Goal: Task Accomplishment & Management: Manage account settings

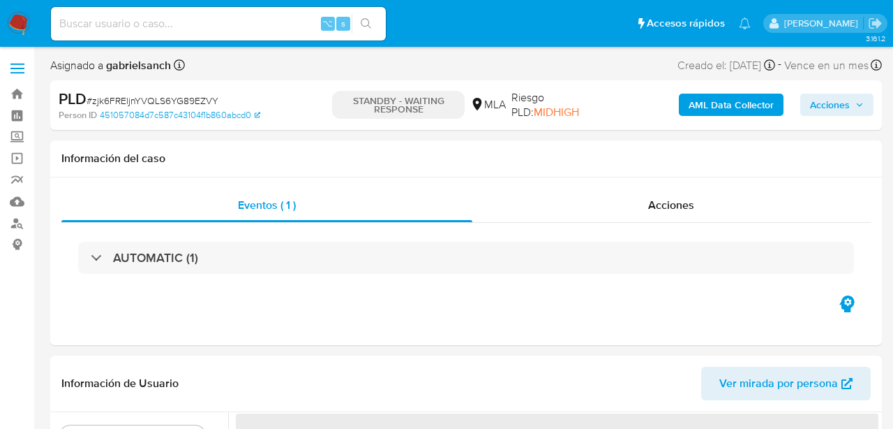
select select "10"
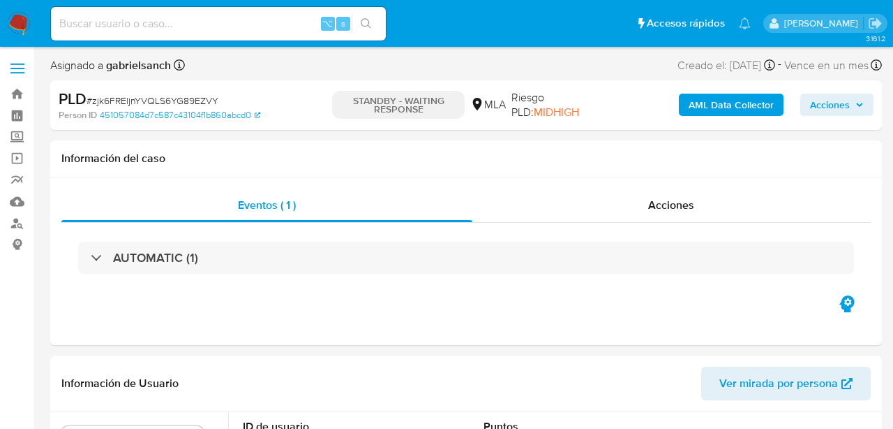
click at [191, 23] on input at bounding box center [218, 24] width 335 height 18
paste input "noDkGnRIVt4PkWASo2TlHTRM"
type input "noDkGnRIVt4PkWASo2TlHTRM"
click at [371, 25] on icon "search-icon" at bounding box center [366, 23] width 11 height 11
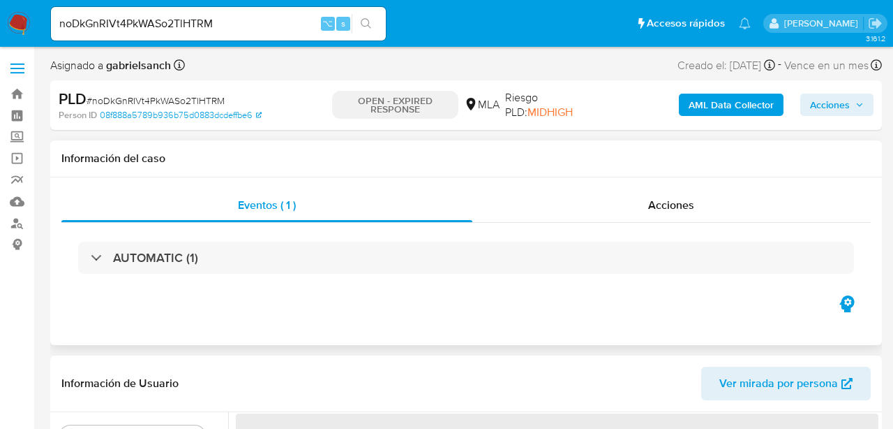
select select "10"
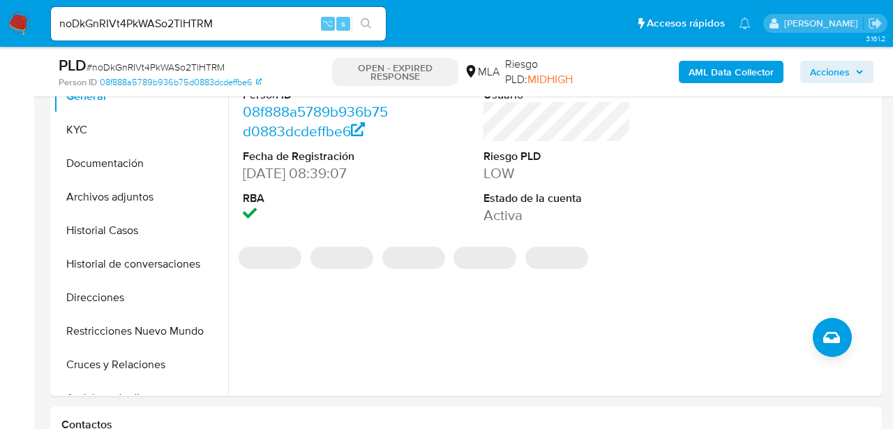
scroll to position [304, 0]
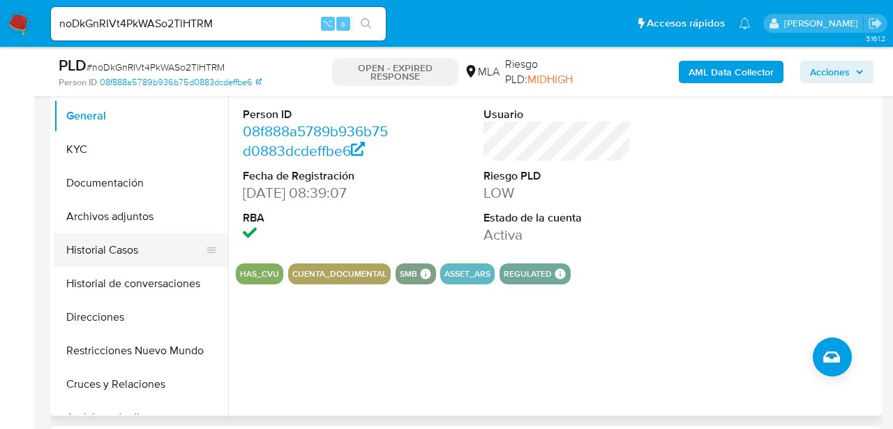
click at [65, 259] on button "Historial Casos" at bounding box center [135, 250] width 163 height 34
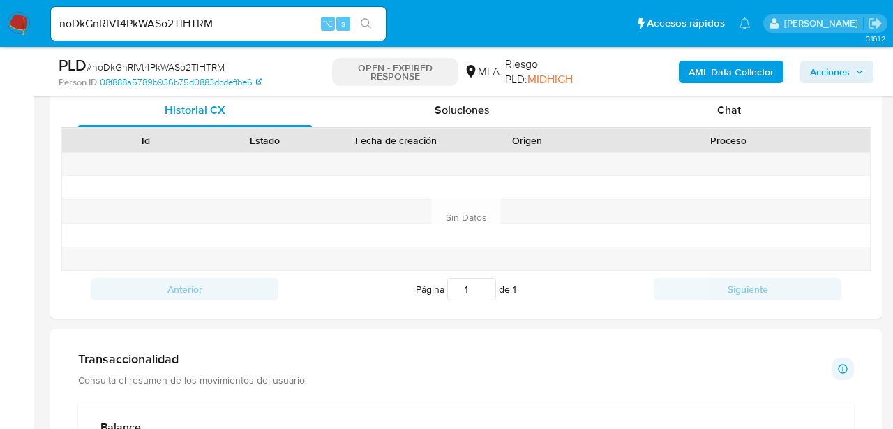
scroll to position [655, 0]
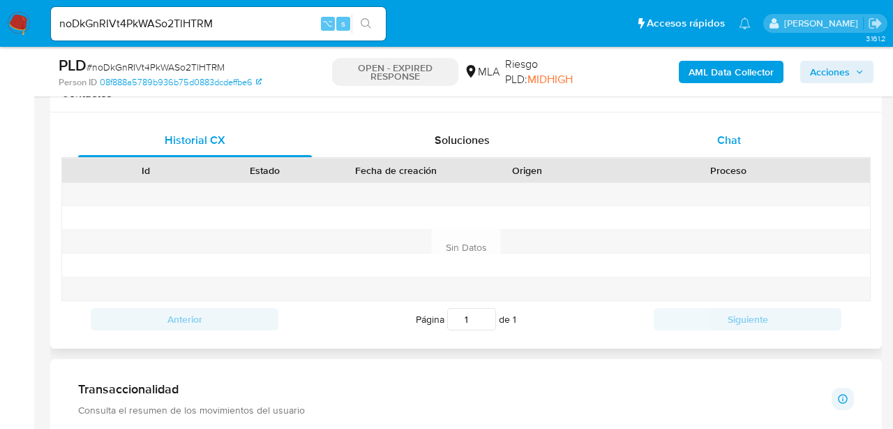
click at [699, 144] on div "Chat" at bounding box center [730, 141] width 234 height 34
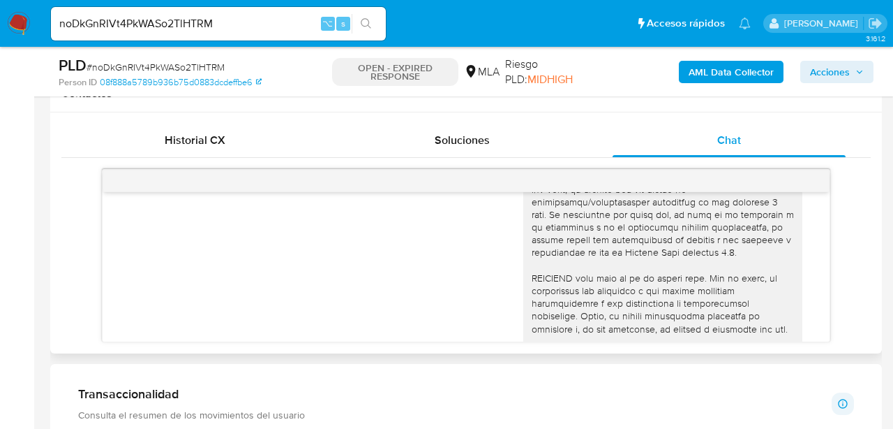
scroll to position [0, 0]
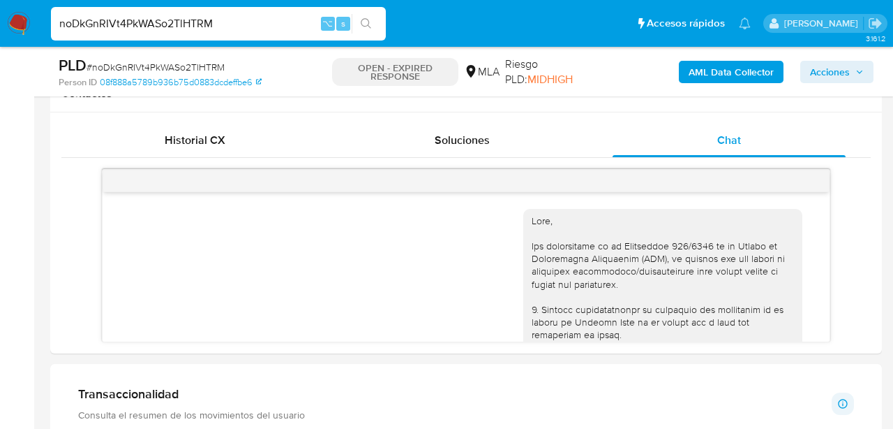
click at [171, 27] on input "noDkGnRIVt4PkWASo2TlHTRM" at bounding box center [218, 24] width 335 height 18
paste input "W2OUgYUG1RC3ujr23b52k6Wu"
type input "W2OUgYUG1RC3ujr23b52k6Wu"
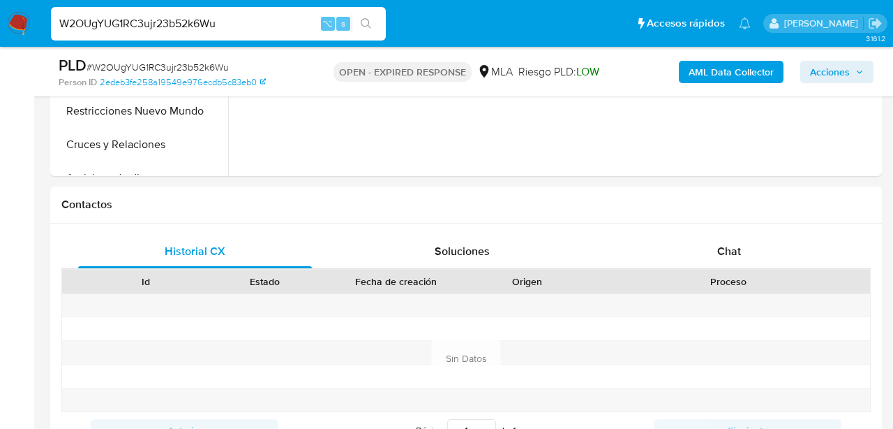
select select "10"
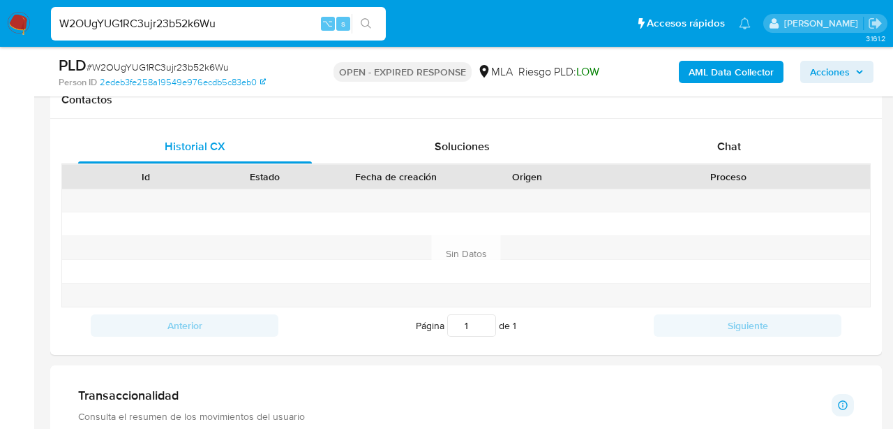
scroll to position [657, 0]
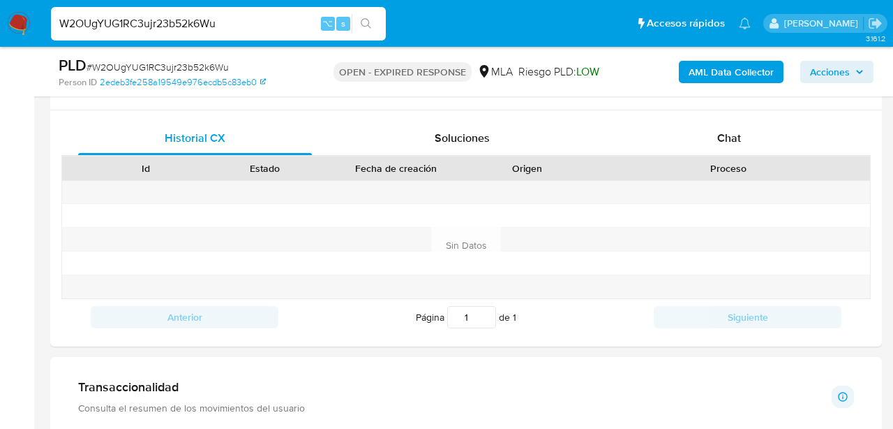
click at [184, 22] on input "W2OUgYUG1RC3ujr23b52k6Wu" at bounding box center [218, 24] width 335 height 18
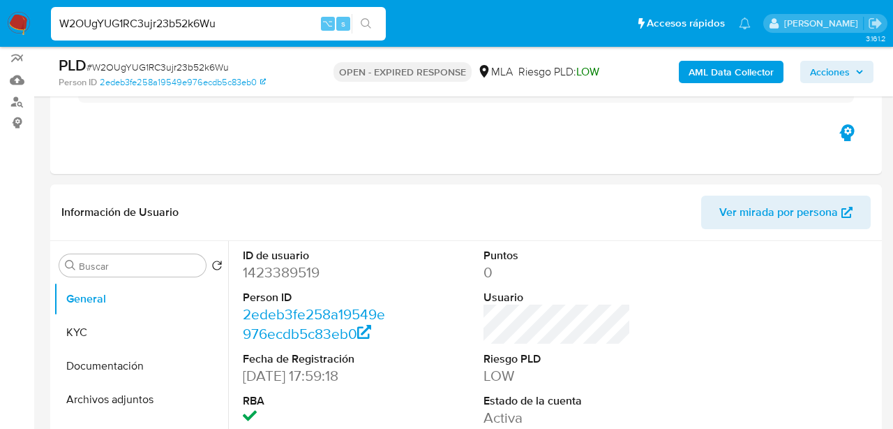
scroll to position [57, 0]
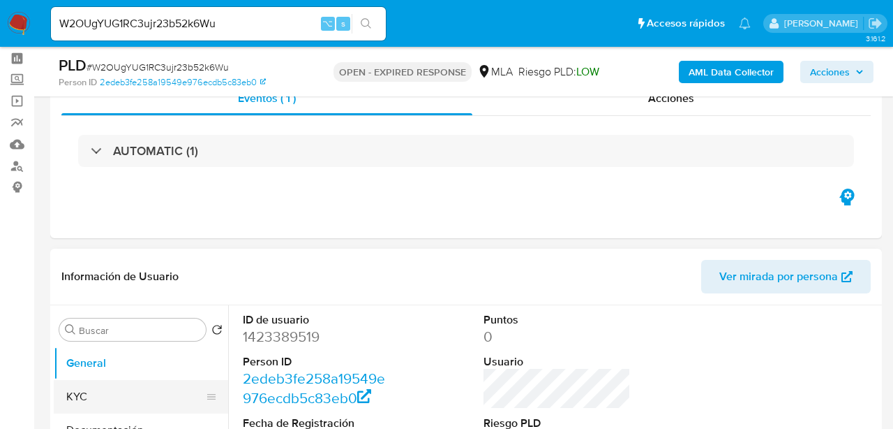
click at [166, 403] on button "KYC" at bounding box center [135, 397] width 163 height 34
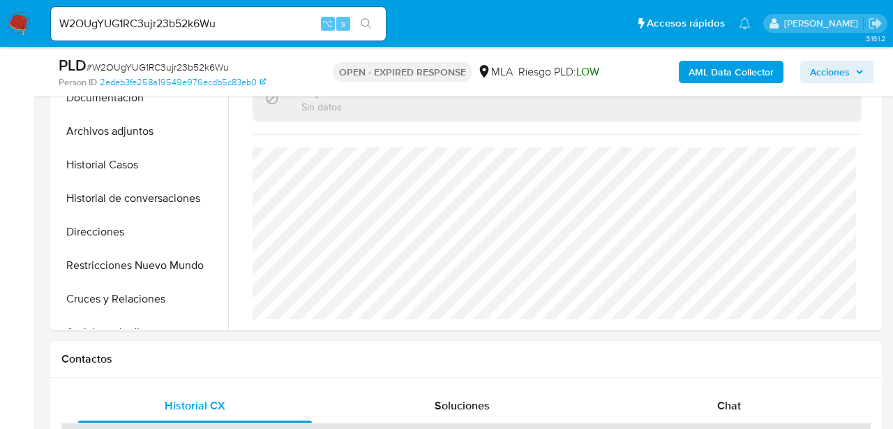
scroll to position [389, 0]
click at [186, 17] on input "W2OUgYUG1RC3ujr23b52k6Wu" at bounding box center [218, 24] width 335 height 18
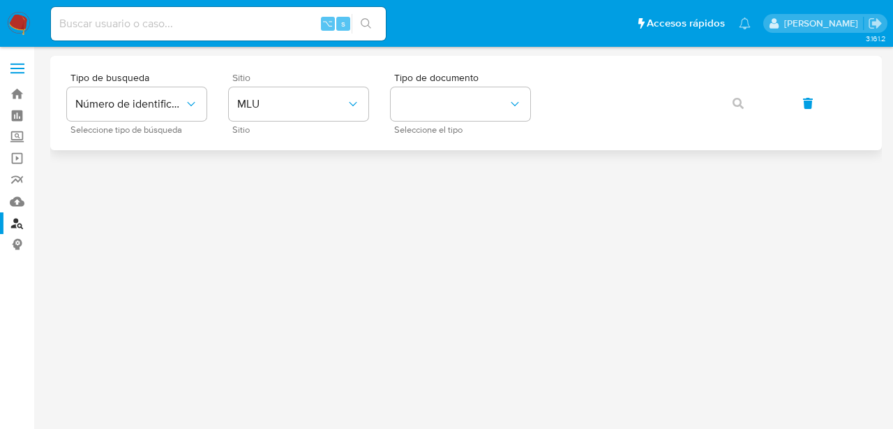
click at [322, 121] on div "Sitio MLU Sitio" at bounding box center [299, 103] width 140 height 61
click at [318, 107] on span "MLU" at bounding box center [291, 104] width 109 height 14
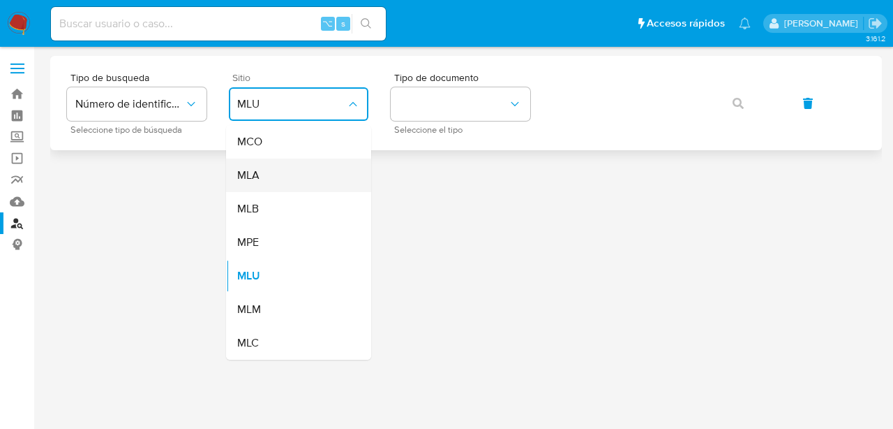
click at [313, 161] on div "MLA" at bounding box center [294, 175] width 114 height 34
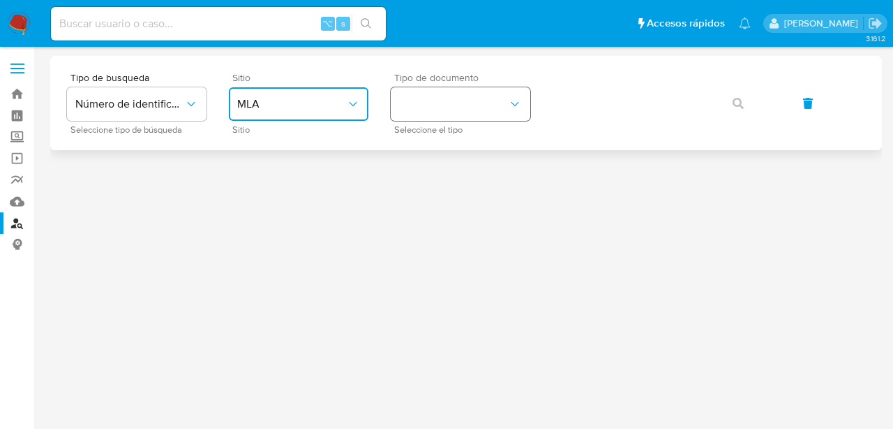
click at [436, 107] on button "identificationType" at bounding box center [461, 104] width 140 height 34
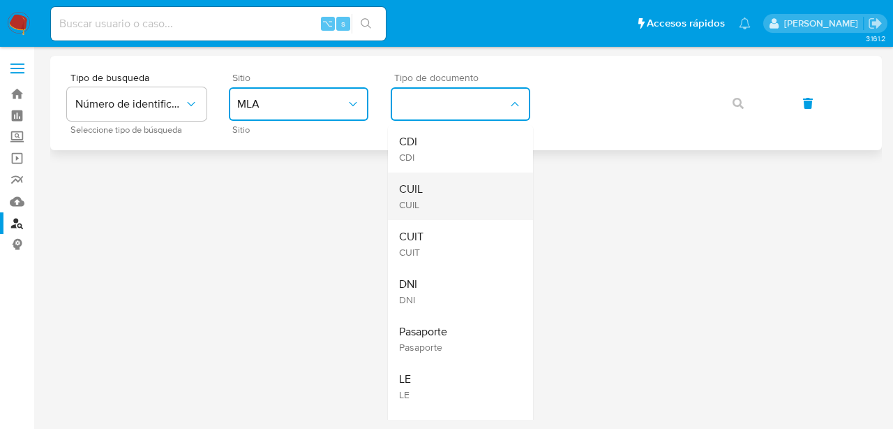
click at [441, 190] on div "CUIL CUIL" at bounding box center [456, 195] width 114 height 47
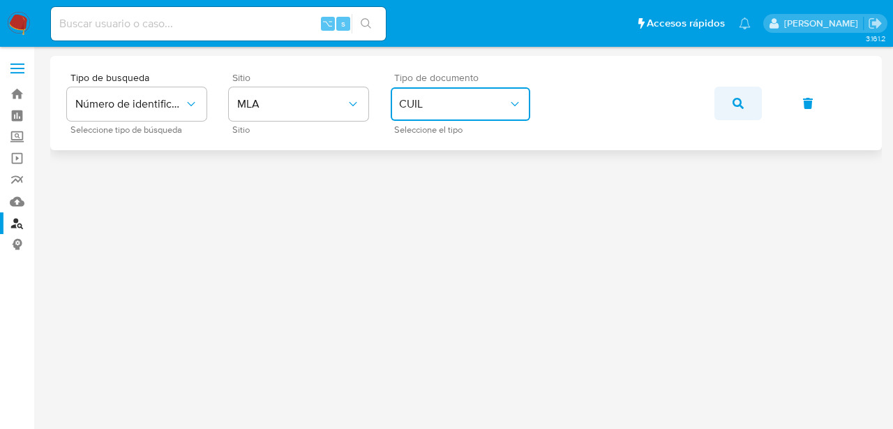
click at [738, 99] on icon "button" at bounding box center [738, 103] width 11 height 11
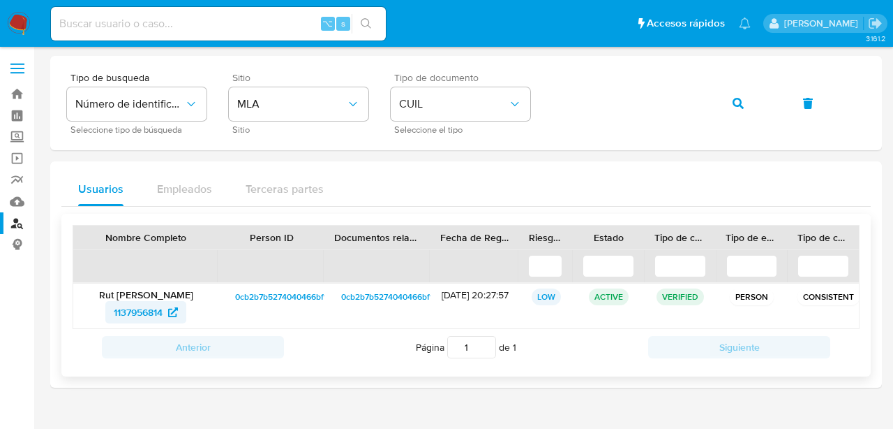
click at [142, 308] on span "1137956814" at bounding box center [138, 312] width 49 height 22
click at [730, 105] on button "button" at bounding box center [738, 104] width 47 height 34
click at [144, 304] on span "14674723" at bounding box center [138, 312] width 41 height 22
click at [748, 101] on button "button" at bounding box center [738, 104] width 47 height 34
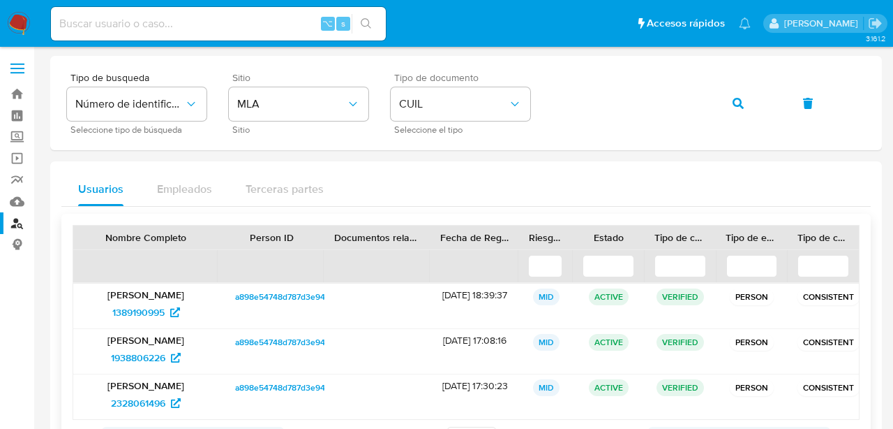
click at [127, 324] on div "Maria Magdalena Herrero 1389190995" at bounding box center [145, 305] width 145 height 45
click at [128, 320] on span "1389190995" at bounding box center [138, 312] width 52 height 22
click at [734, 112] on span "button" at bounding box center [738, 103] width 11 height 31
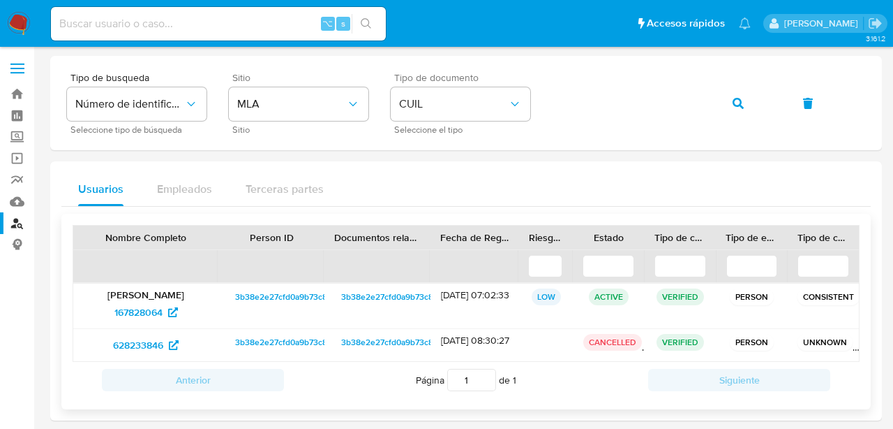
click at [135, 324] on div "Fernando Sebastian Gervasio 167828064" at bounding box center [145, 305] width 145 height 45
click at [135, 321] on span "167828064" at bounding box center [138, 312] width 48 height 22
click at [726, 103] on button "button" at bounding box center [738, 104] width 47 height 34
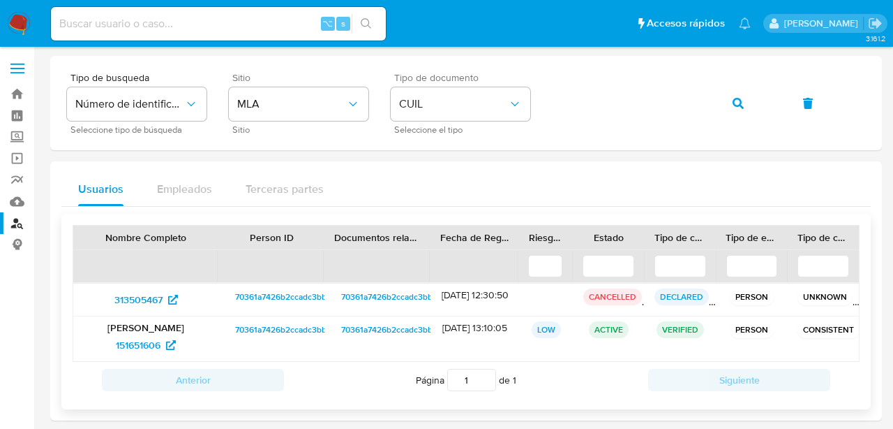
click at [158, 312] on div "313505467" at bounding box center [145, 299] width 145 height 32
click at [158, 334] on span "151651606" at bounding box center [138, 345] width 45 height 22
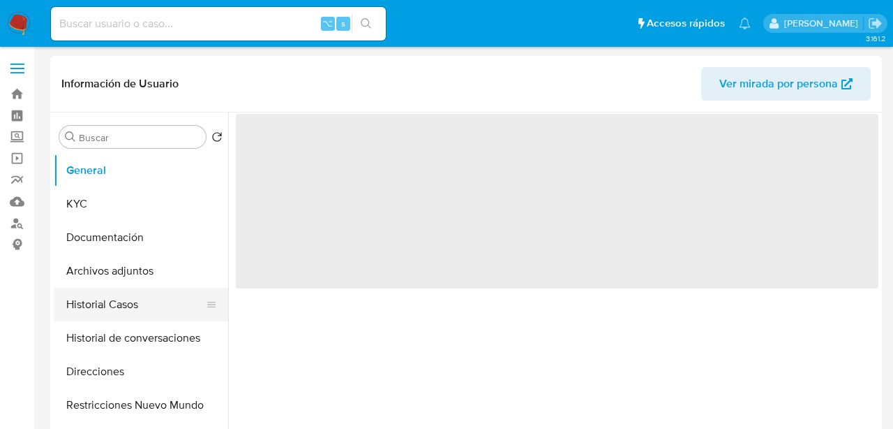
click at [119, 311] on button "Historial Casos" at bounding box center [135, 305] width 163 height 34
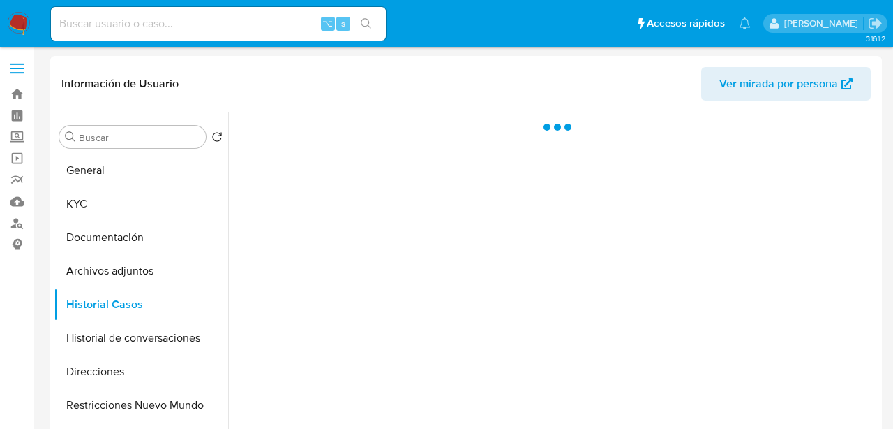
select select "10"
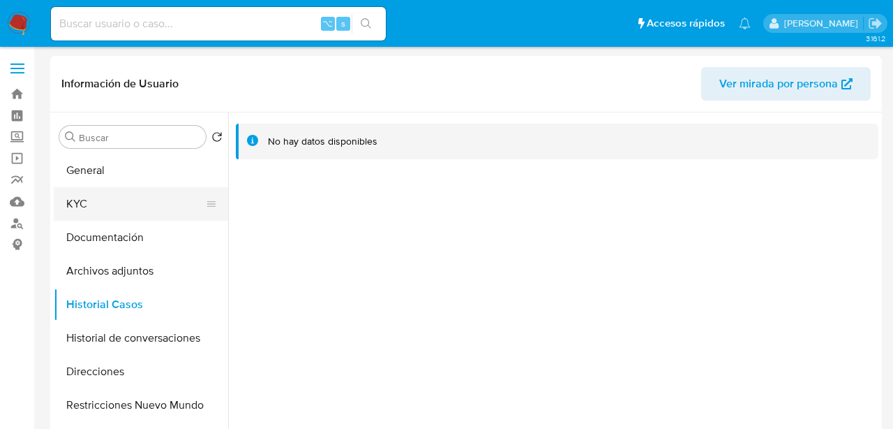
click at [110, 204] on button "KYC" at bounding box center [135, 204] width 163 height 34
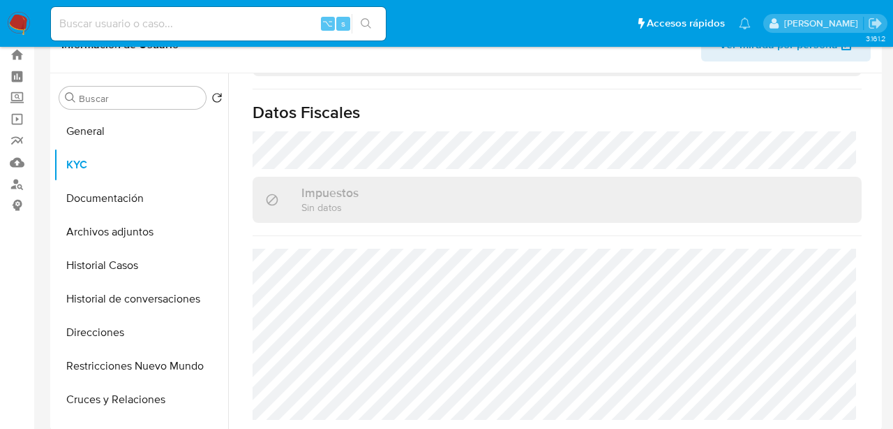
scroll to position [38, 0]
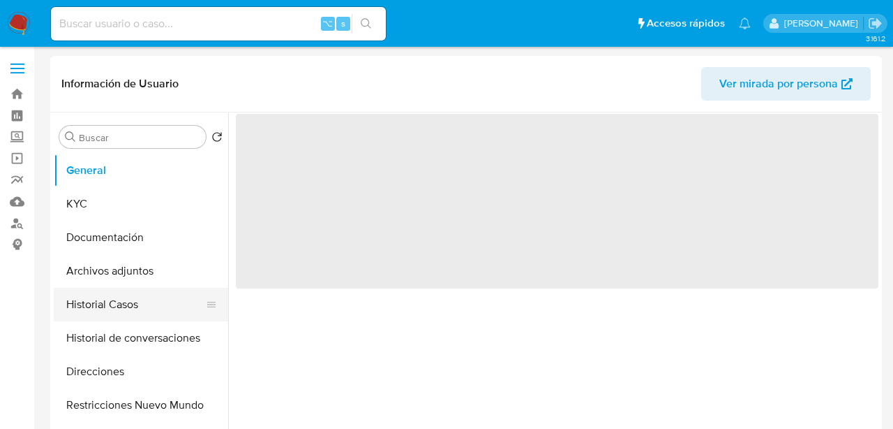
click at [115, 315] on button "Historial Casos" at bounding box center [135, 305] width 163 height 34
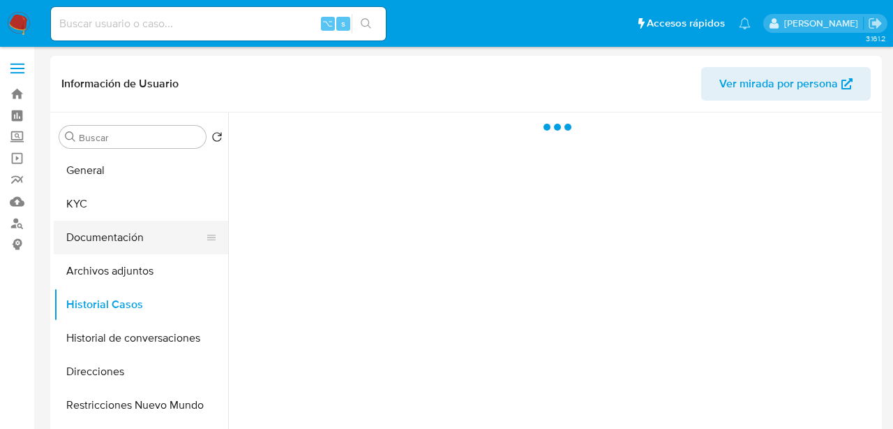
select select "10"
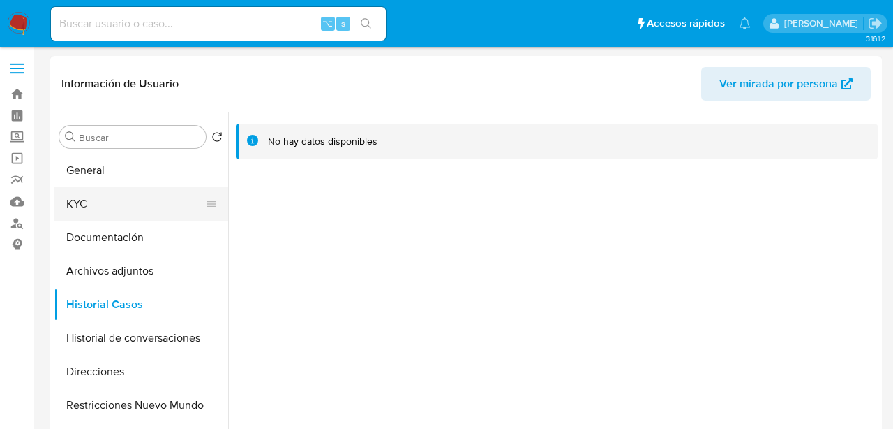
click at [66, 204] on button "KYC" at bounding box center [135, 204] width 163 height 34
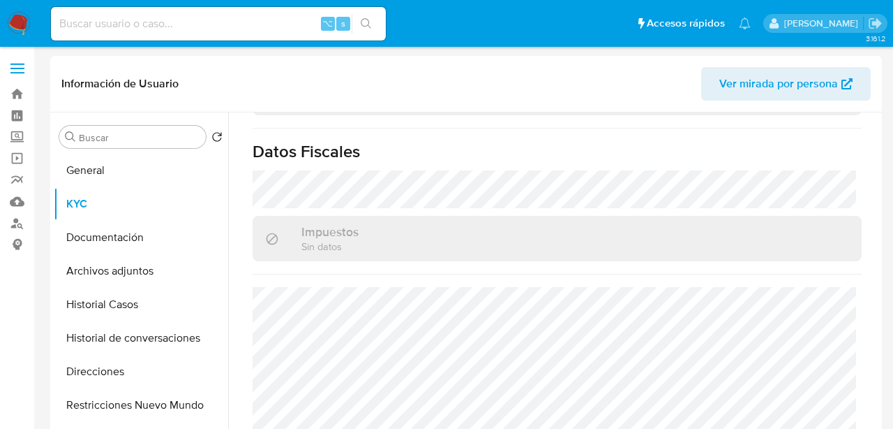
scroll to position [775, 0]
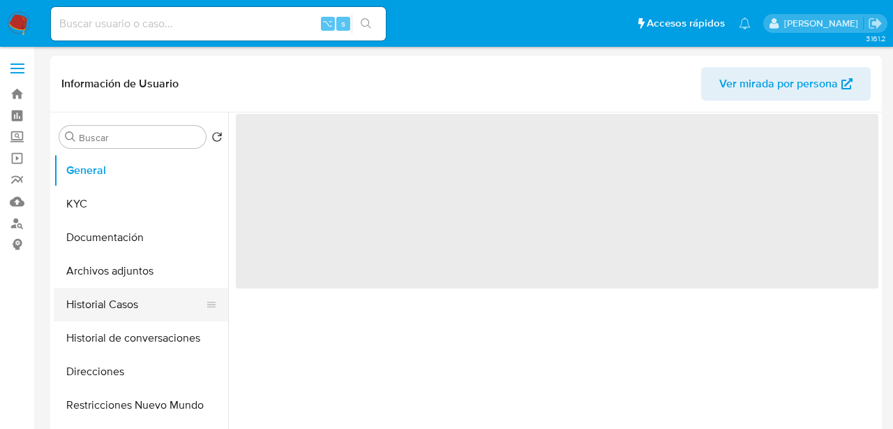
click at [119, 296] on button "Historial Casos" at bounding box center [135, 305] width 163 height 34
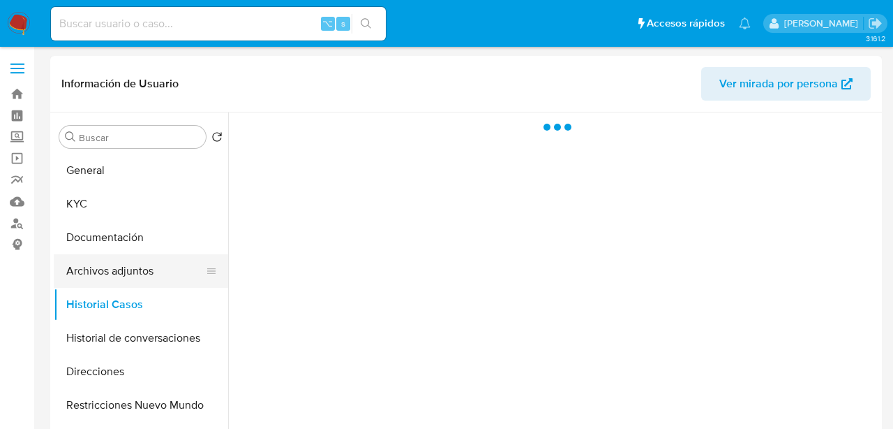
select select "10"
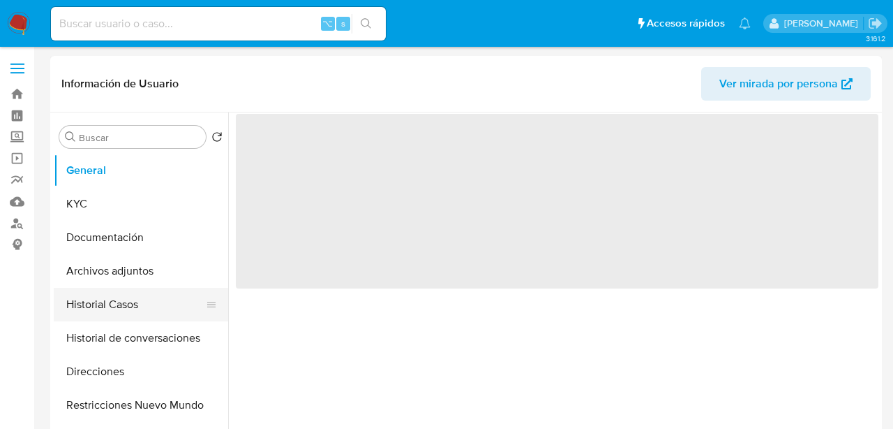
click at [120, 305] on button "Historial Casos" at bounding box center [135, 305] width 163 height 34
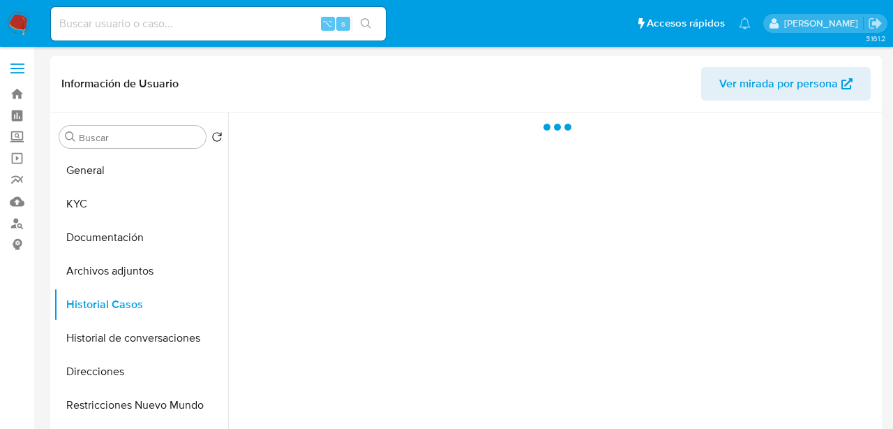
select select "10"
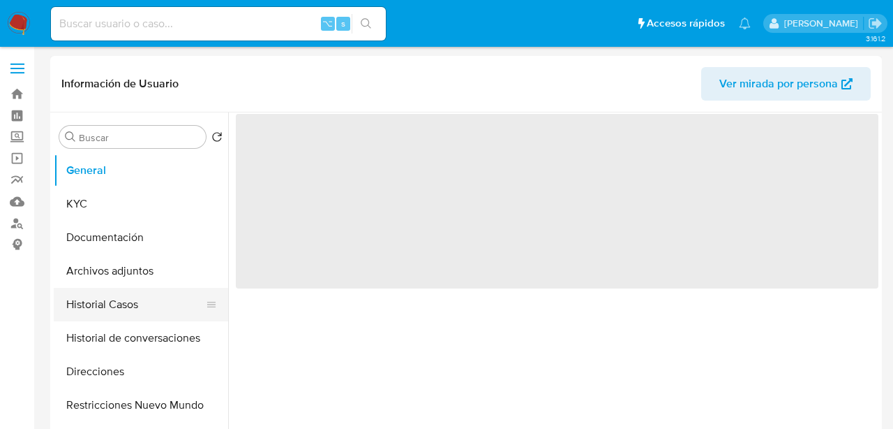
click at [101, 311] on button "Historial Casos" at bounding box center [135, 305] width 163 height 34
select select "10"
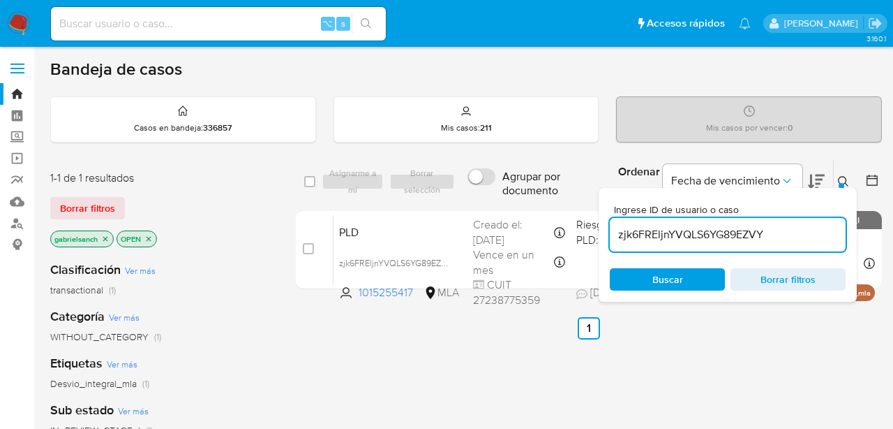
scroll to position [70, 0]
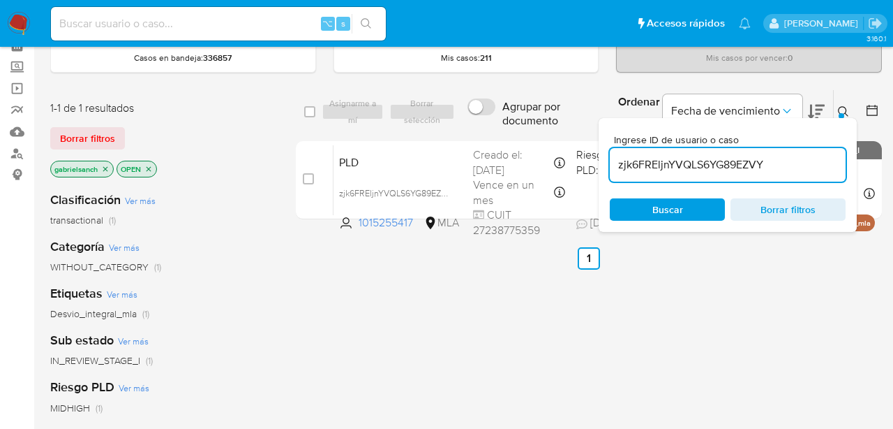
click at [678, 168] on input "zjk6FREljnYVQLS6YG89EZVY" at bounding box center [728, 165] width 236 height 18
paste input "W2OUgYUG1RC3ujr23b52k6Wu"
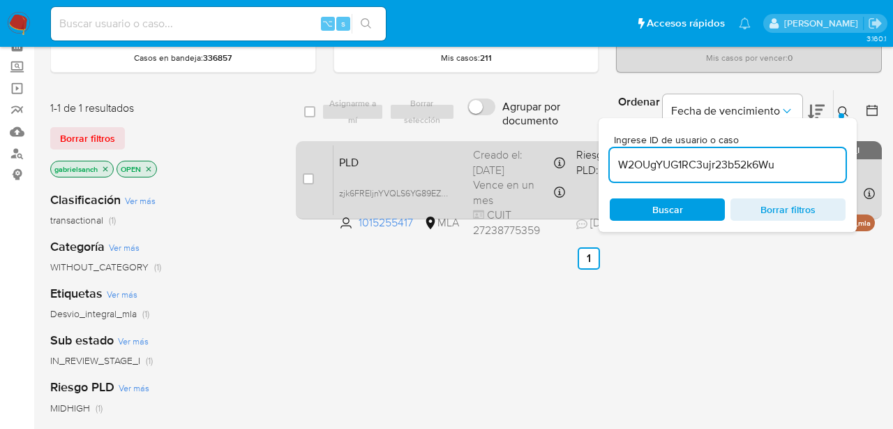
type input "W2OUgYUG1RC3ujr23b52k6Wu"
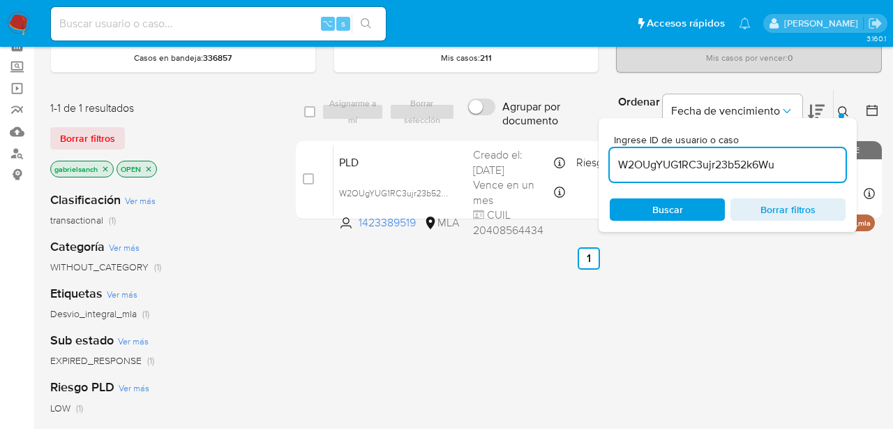
click at [307, 178] on input "checkbox" at bounding box center [308, 178] width 11 height 11
checkbox input "true"
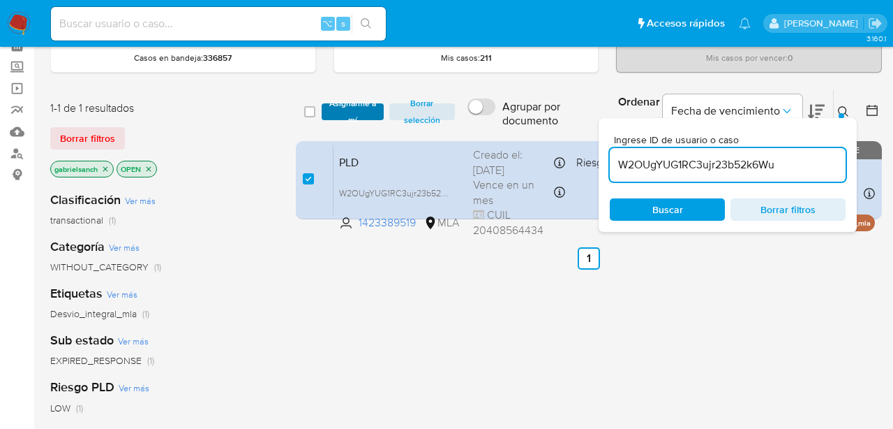
click at [347, 112] on span "Asignarme a mí" at bounding box center [353, 112] width 48 height 14
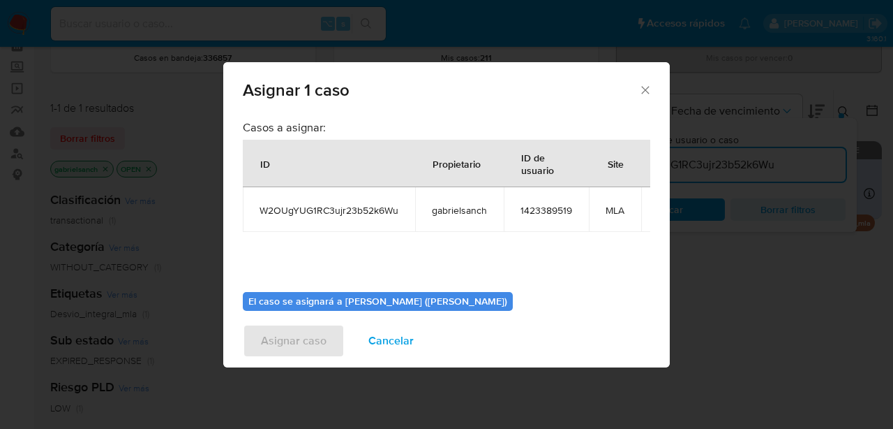
scroll to position [72, 0]
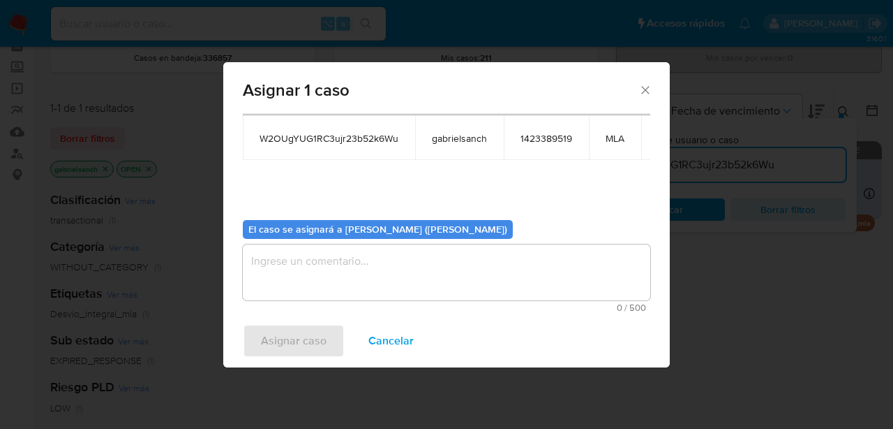
click at [335, 278] on textarea "assign-modal" at bounding box center [447, 272] width 408 height 56
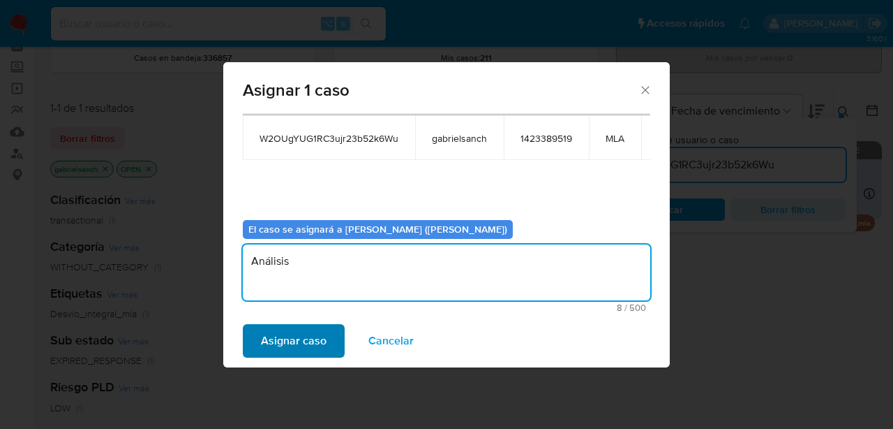
type textarea "Análisis"
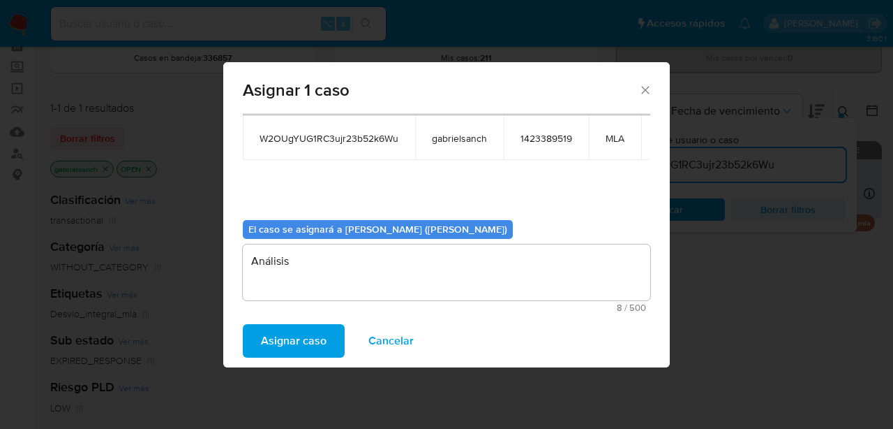
click at [270, 352] on span "Asignar caso" at bounding box center [294, 340] width 66 height 31
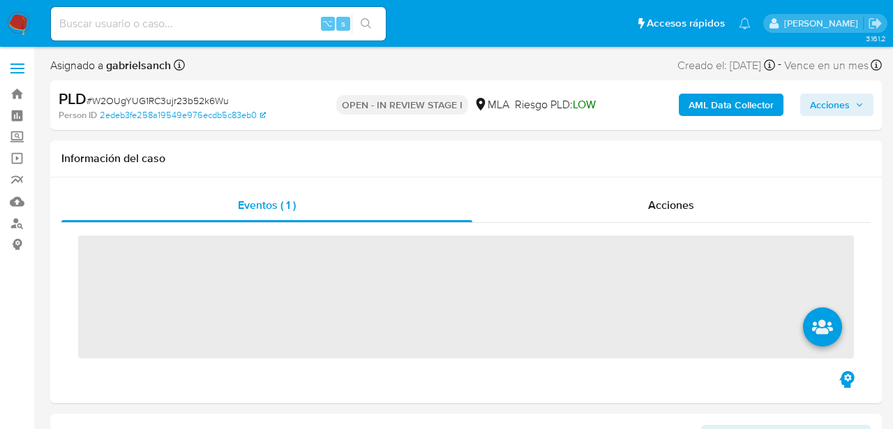
click at [715, 105] on b "AML Data Collector" at bounding box center [731, 105] width 85 height 22
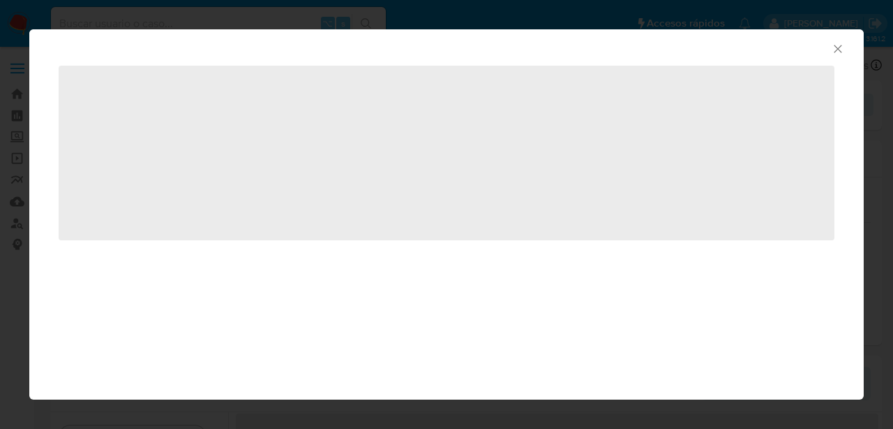
select select "10"
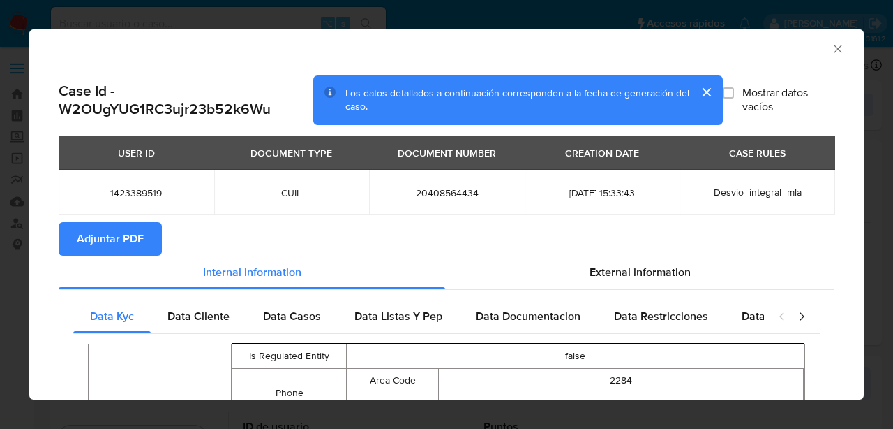
click at [135, 230] on span "Adjuntar PDF" at bounding box center [110, 238] width 67 height 31
click at [840, 53] on icon "Cerrar ventana" at bounding box center [838, 49] width 14 height 14
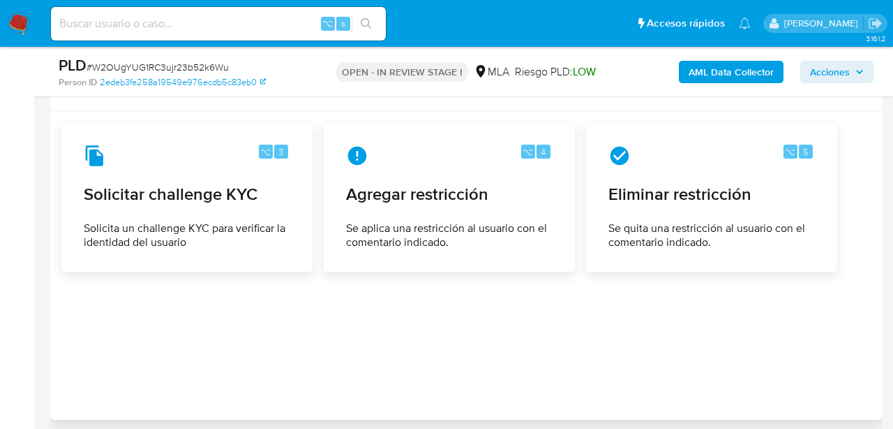
scroll to position [2038, 0]
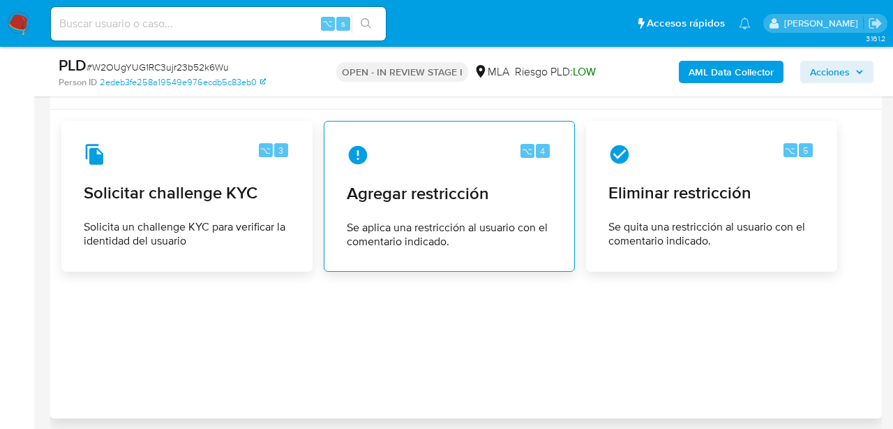
click at [461, 183] on span "Agregar restricción" at bounding box center [449, 193] width 205 height 21
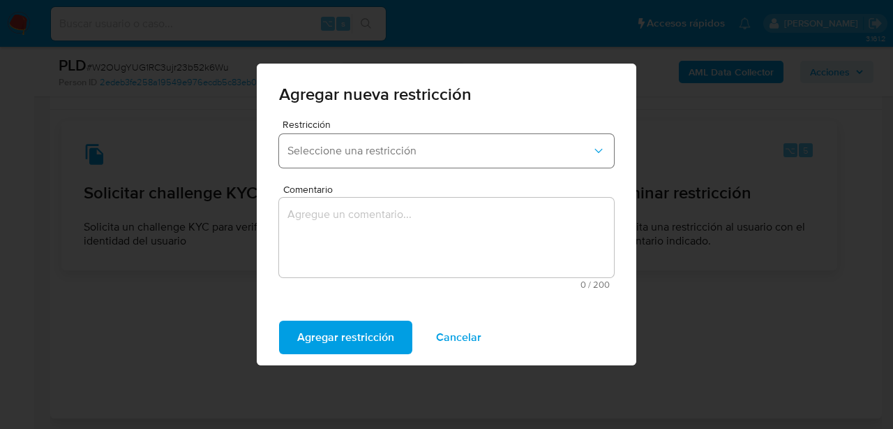
click at [414, 150] on span "Seleccione una restricción" at bounding box center [440, 151] width 304 height 14
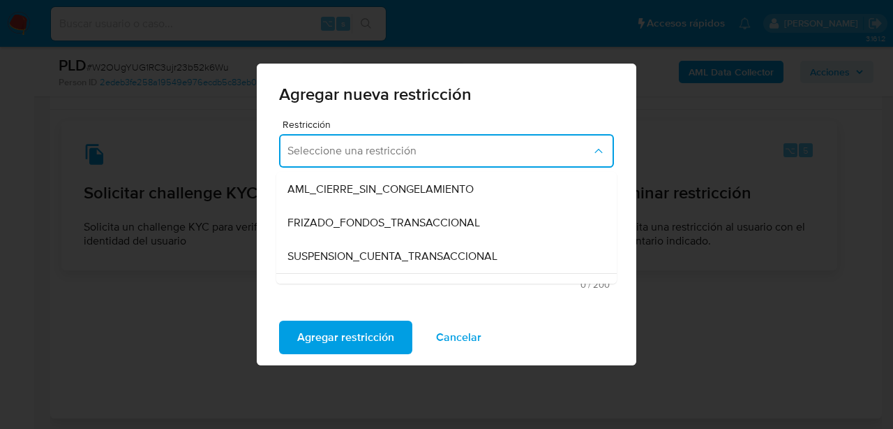
scroll to position [144, 0]
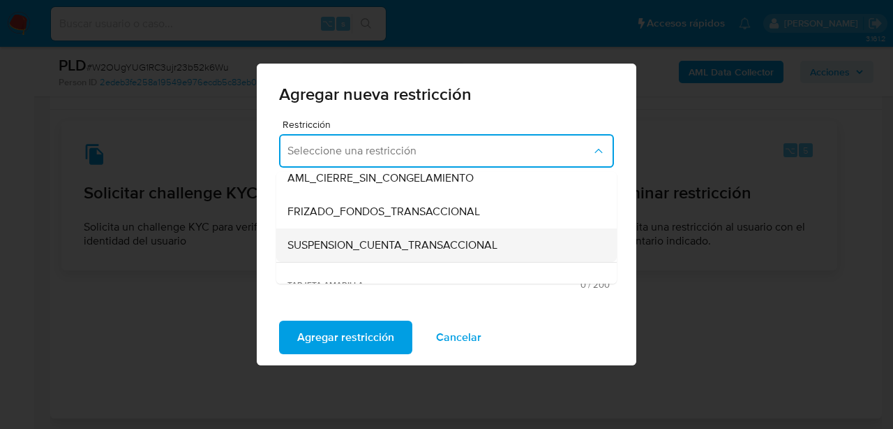
click at [431, 230] on div "SUSPENSION_CUENTA_TRANSACCIONAL" at bounding box center [443, 245] width 310 height 34
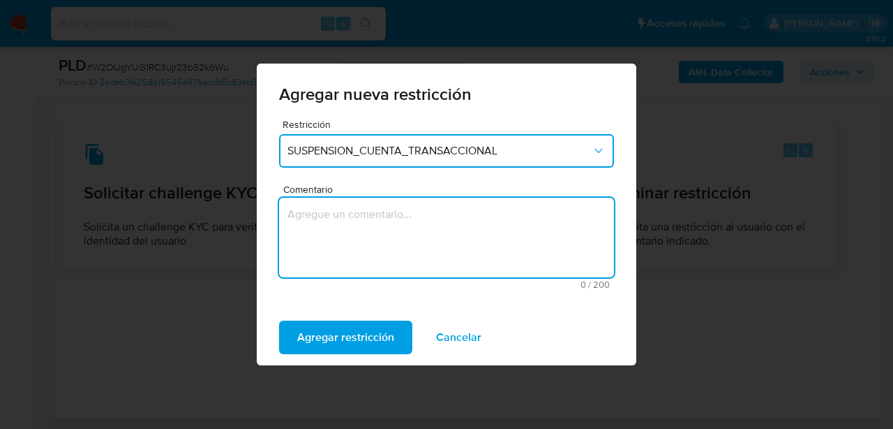
click at [427, 250] on textarea "Comentario" at bounding box center [446, 238] width 335 height 80
type textarea "AML"
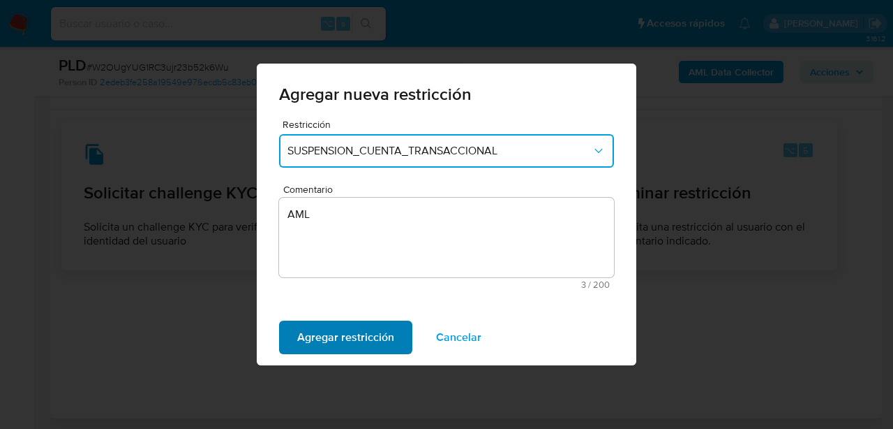
click at [343, 325] on span "Agregar restricción" at bounding box center [345, 337] width 97 height 31
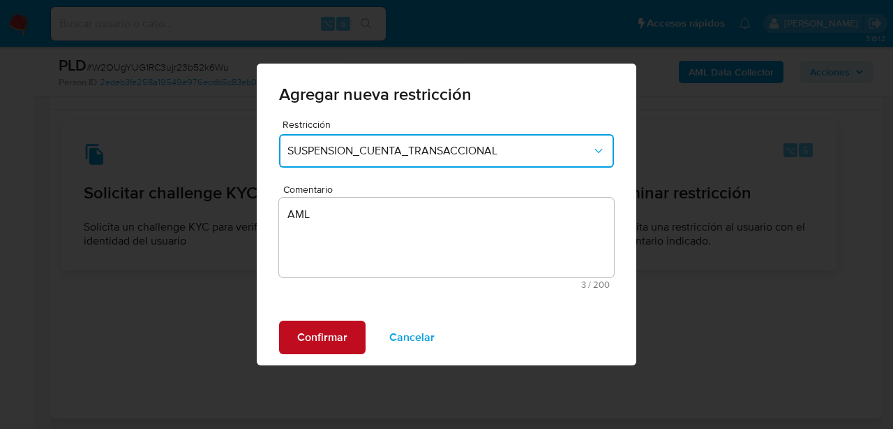
click at [328, 348] on span "Confirmar" at bounding box center [322, 337] width 50 height 31
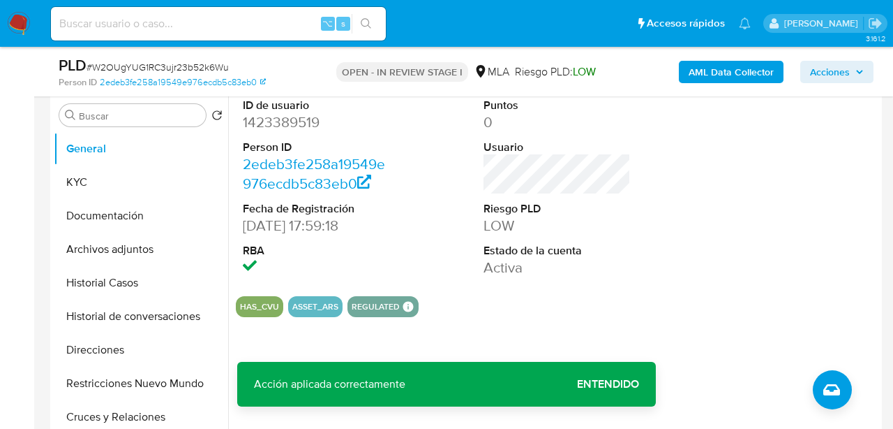
scroll to position [304, 0]
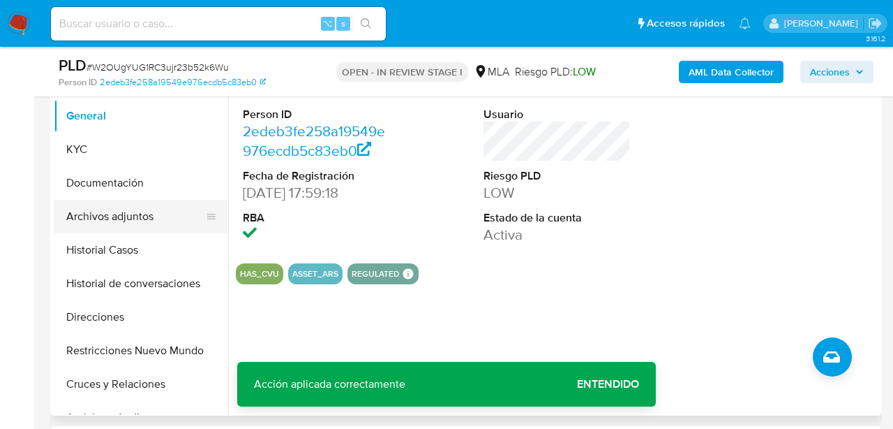
click at [94, 226] on button "Archivos adjuntos" at bounding box center [135, 217] width 163 height 34
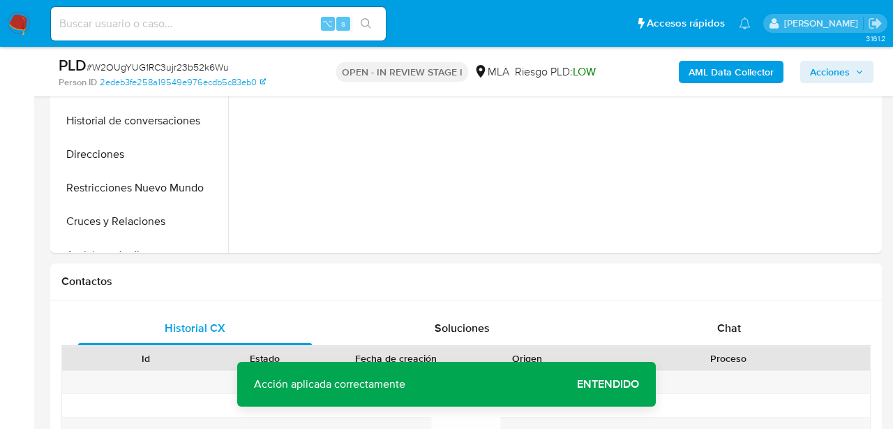
scroll to position [489, 0]
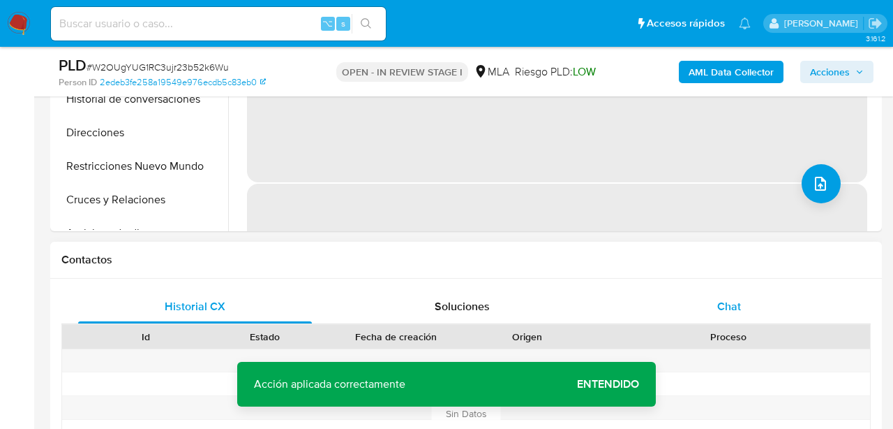
click at [687, 314] on div "Chat" at bounding box center [730, 307] width 234 height 34
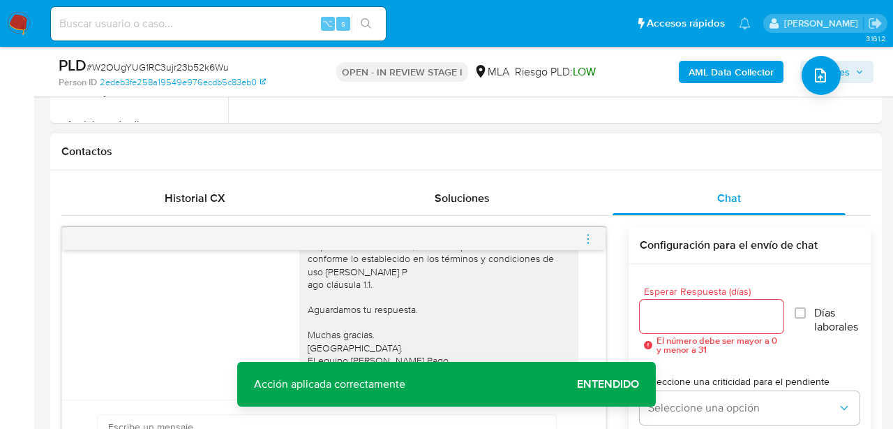
scroll to position [599, 0]
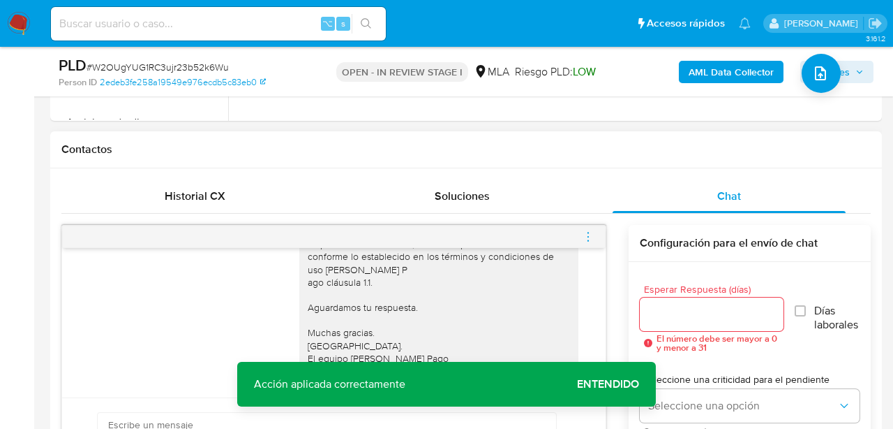
click at [584, 230] on icon "menu-action" at bounding box center [588, 236] width 13 height 13
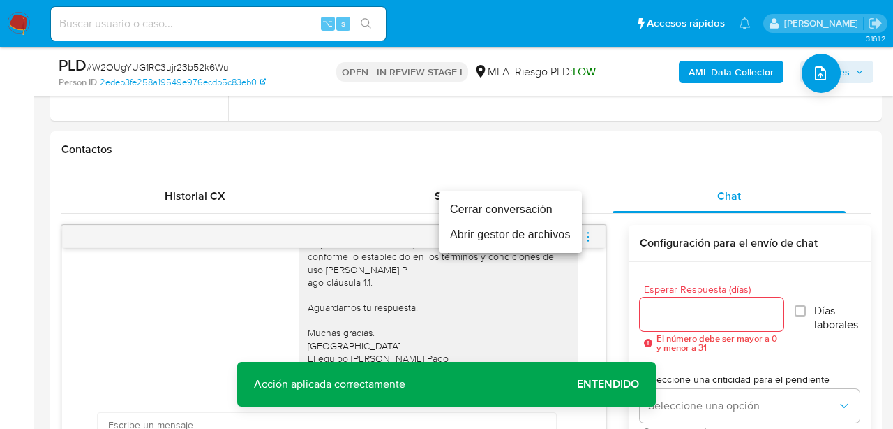
click at [484, 193] on ul "Cerrar conversación Abrir gestor de archivos" at bounding box center [510, 221] width 143 height 61
click at [490, 207] on li "Cerrar conversación" at bounding box center [510, 209] width 143 height 25
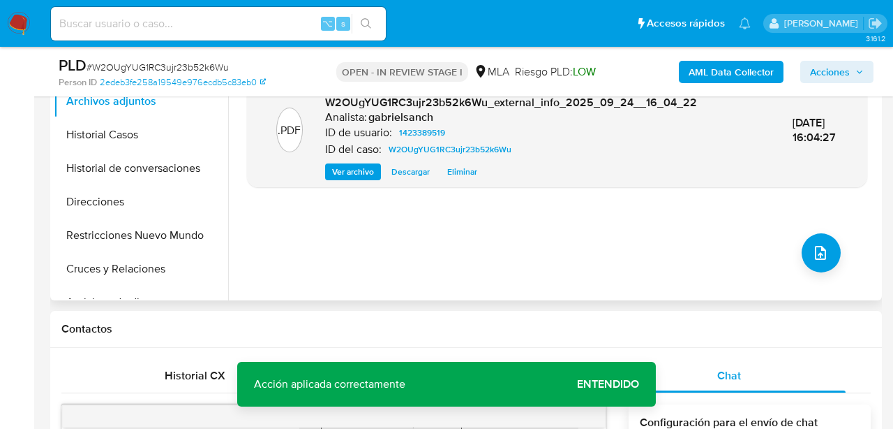
scroll to position [368, 0]
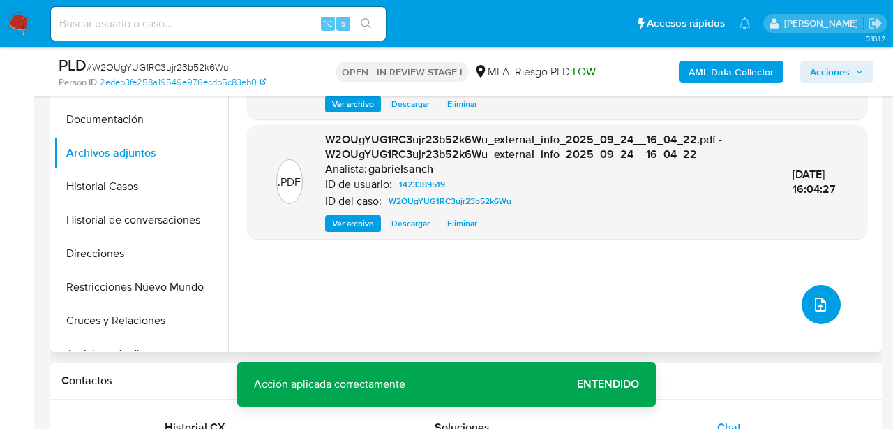
click at [830, 308] on button "upload-file" at bounding box center [821, 304] width 39 height 39
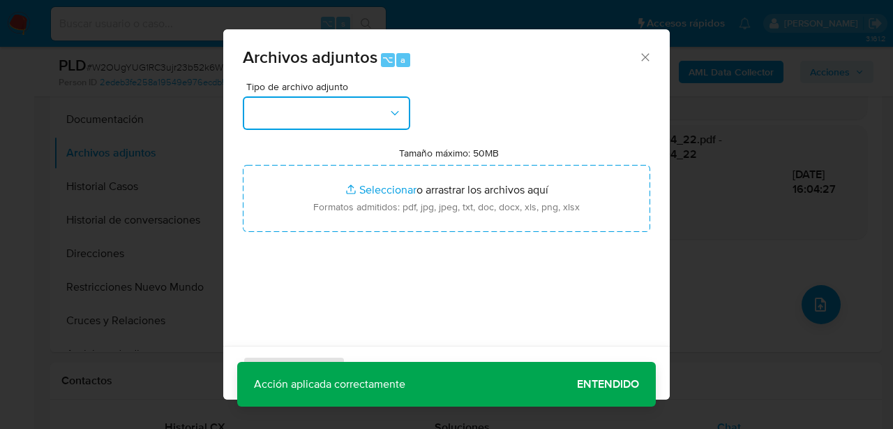
click at [347, 118] on button "button" at bounding box center [327, 113] width 168 height 34
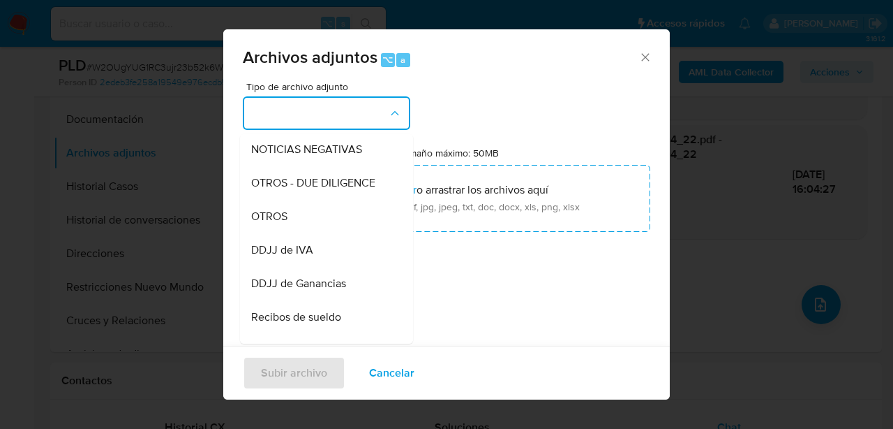
scroll to position [188, 0]
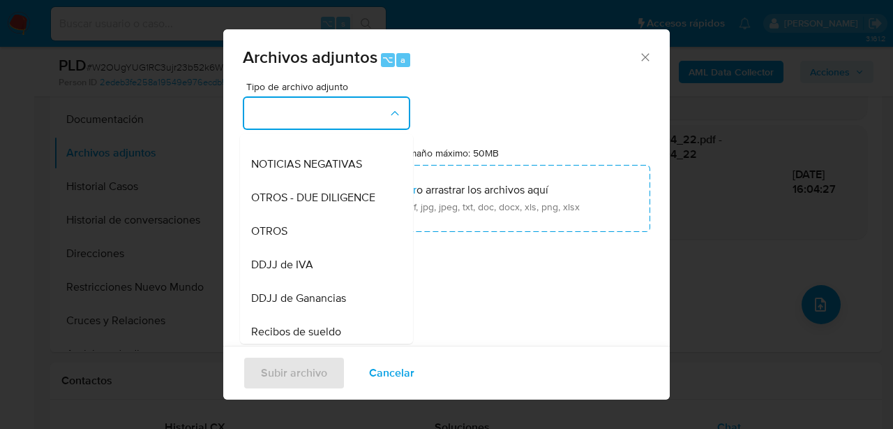
click at [295, 236] on div "OTROS" at bounding box center [322, 231] width 142 height 34
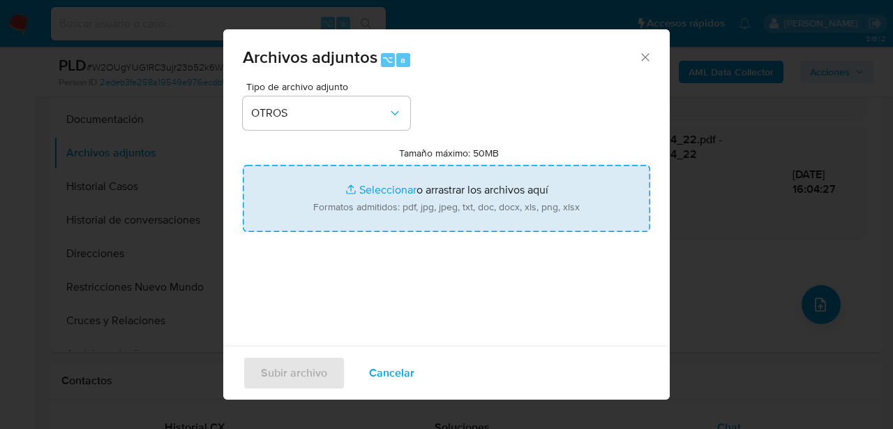
click at [384, 200] on input "Tamaño máximo: 50MB Seleccionar archivos" at bounding box center [447, 198] width 408 height 67
type input "C:\fakepath\Caselog W2OUgYUG1RC3ujr23b52k6Wu_2025_08_19_04_42_34.docx"
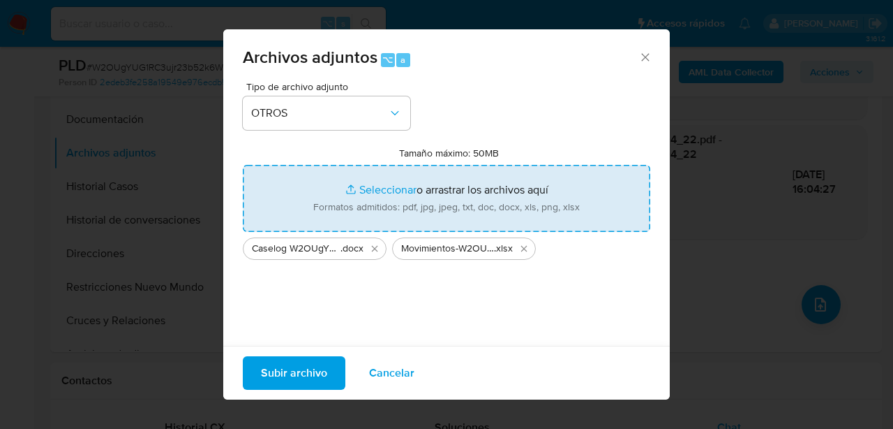
click at [273, 373] on span "Subir archivo" at bounding box center [294, 372] width 66 height 31
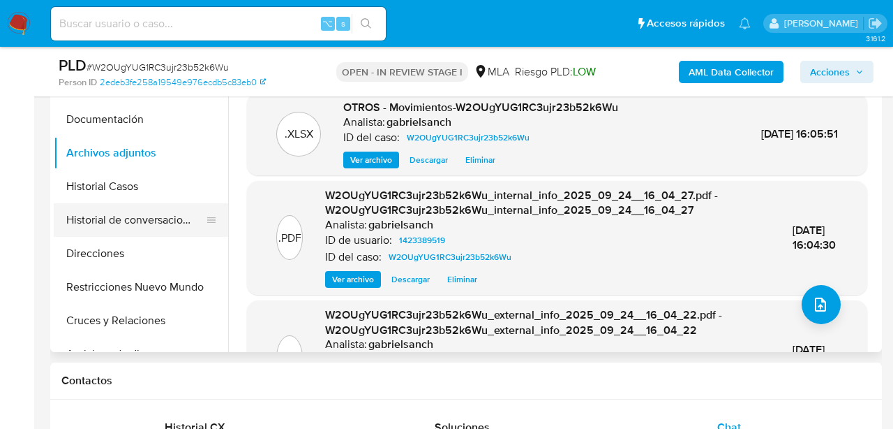
click at [133, 216] on button "Historial de conversaciones" at bounding box center [135, 220] width 163 height 34
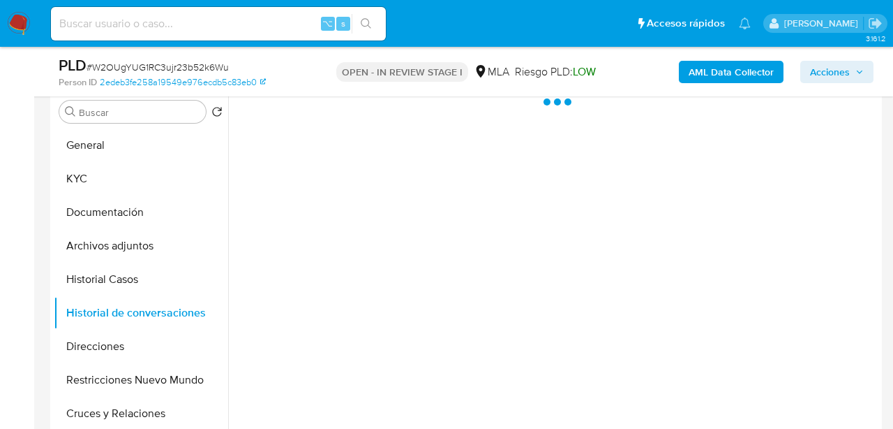
scroll to position [274, 0]
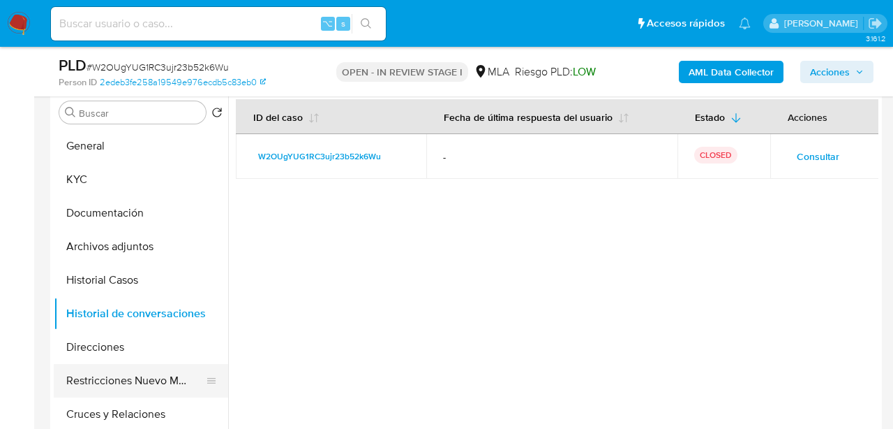
click at [147, 382] on button "Restricciones Nuevo Mundo" at bounding box center [135, 381] width 163 height 34
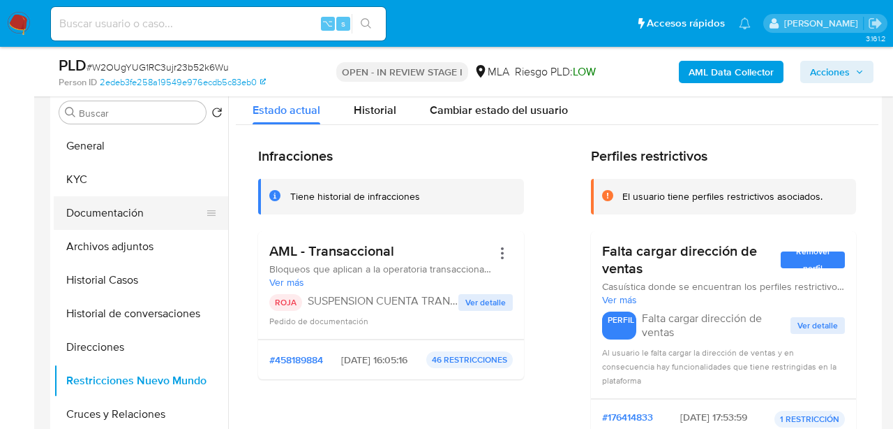
click at [121, 214] on button "Documentación" at bounding box center [135, 213] width 163 height 34
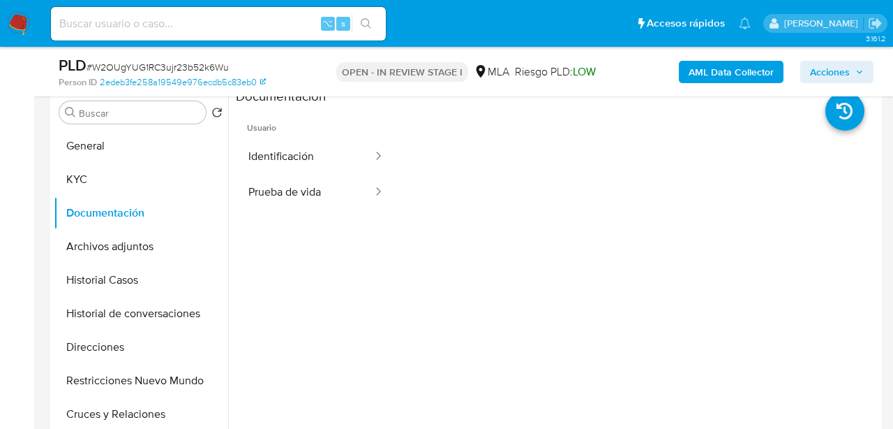
click at [835, 71] on span "Acciones" at bounding box center [830, 72] width 40 height 22
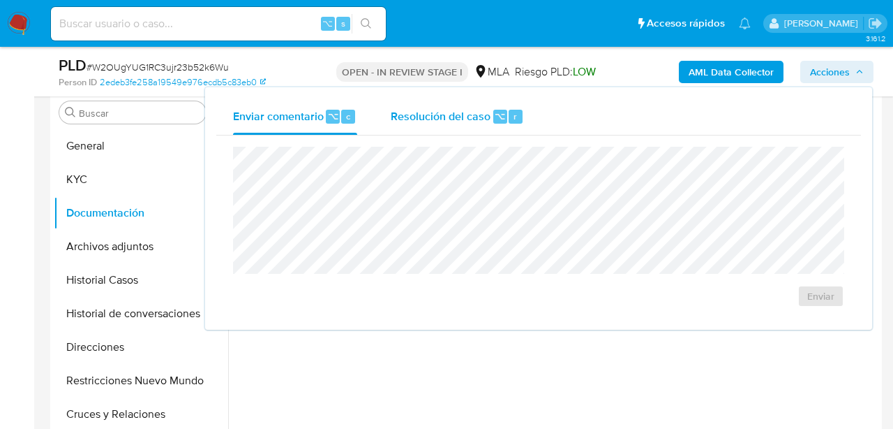
click at [423, 105] on div "Resolución del caso ⌥ r" at bounding box center [457, 116] width 133 height 36
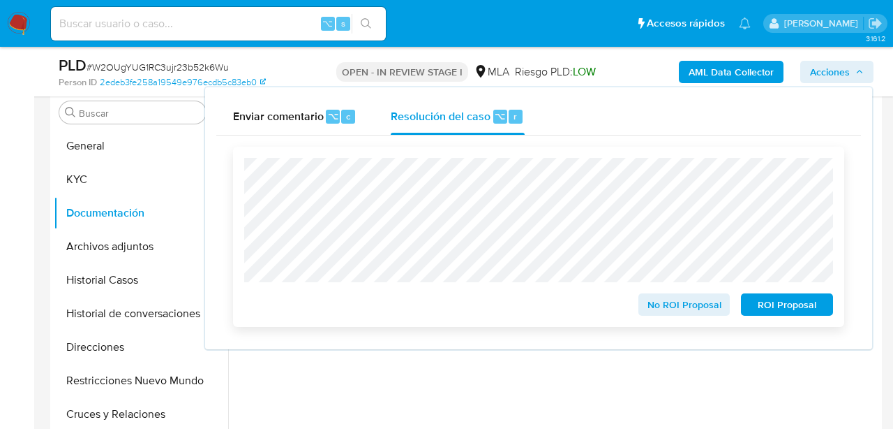
click at [779, 313] on span "ROI Proposal" at bounding box center [787, 305] width 73 height 20
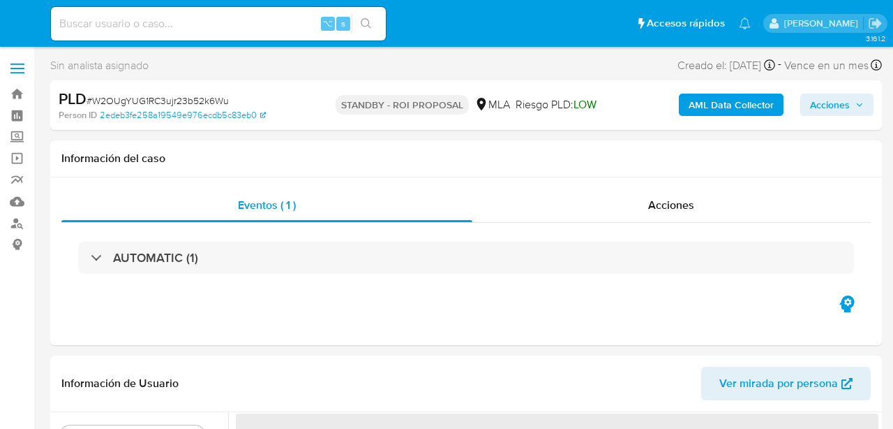
select select "10"
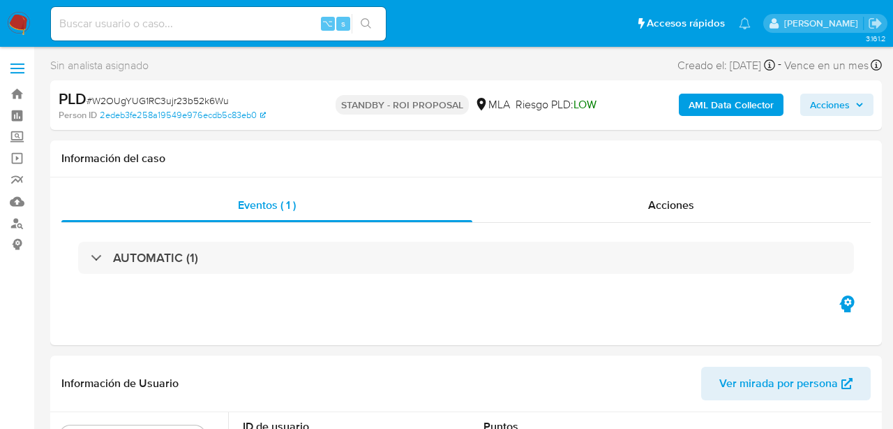
click at [163, 27] on input at bounding box center [218, 24] width 335 height 18
paste input "BmqL6a0nbwbkYZAKZ14DUrPp"
type input "BmqL6a0nbwbkYZAKZ14DUrPp"
click at [364, 40] on div "BmqL6a0nbwbkYZAKZ14DUrPp ⌥ s" at bounding box center [218, 23] width 335 height 39
click at [366, 24] on icon "search-icon" at bounding box center [366, 23] width 11 height 11
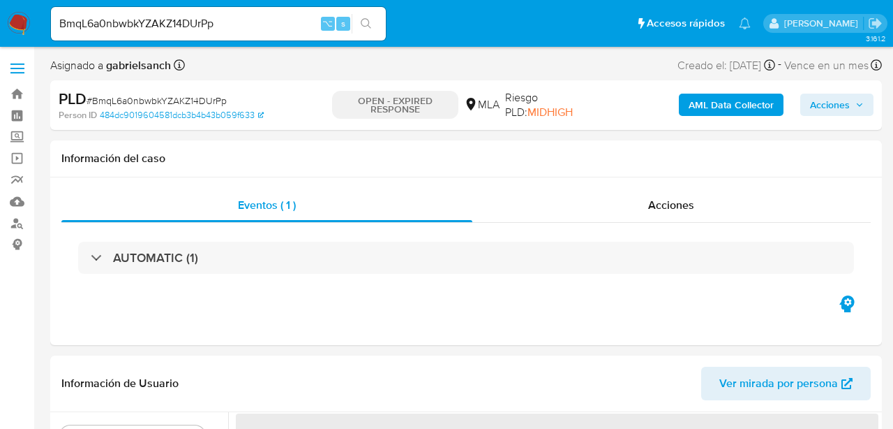
select select "10"
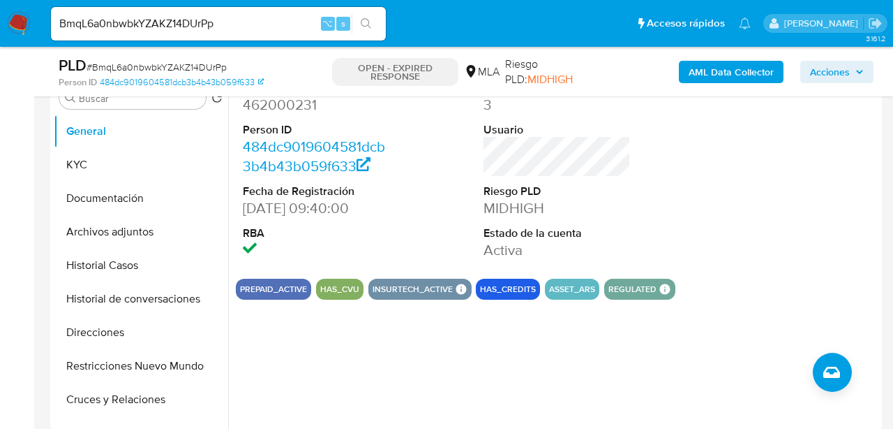
scroll to position [288, 0]
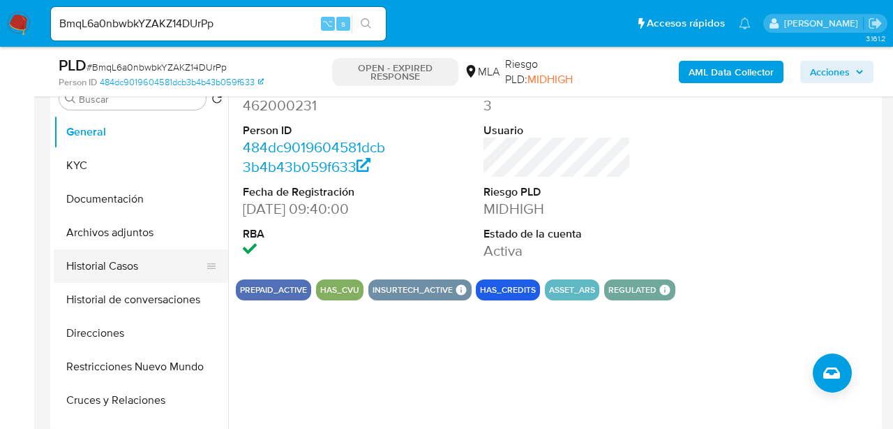
click at [115, 269] on button "Historial Casos" at bounding box center [135, 266] width 163 height 34
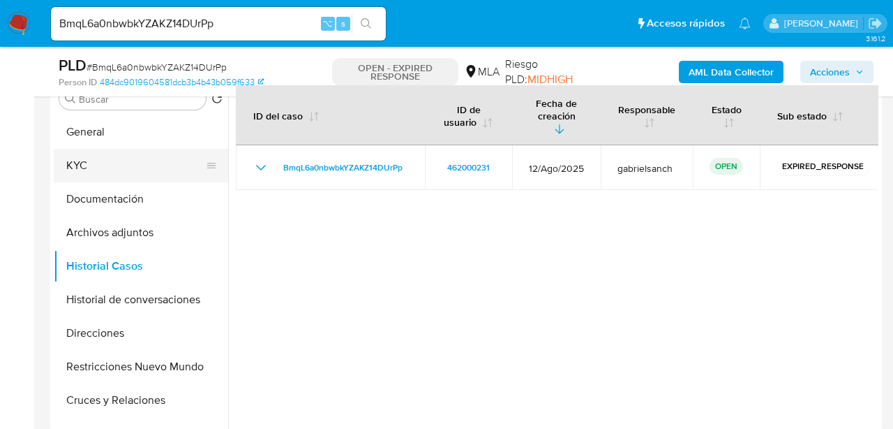
click at [87, 171] on button "KYC" at bounding box center [135, 166] width 163 height 34
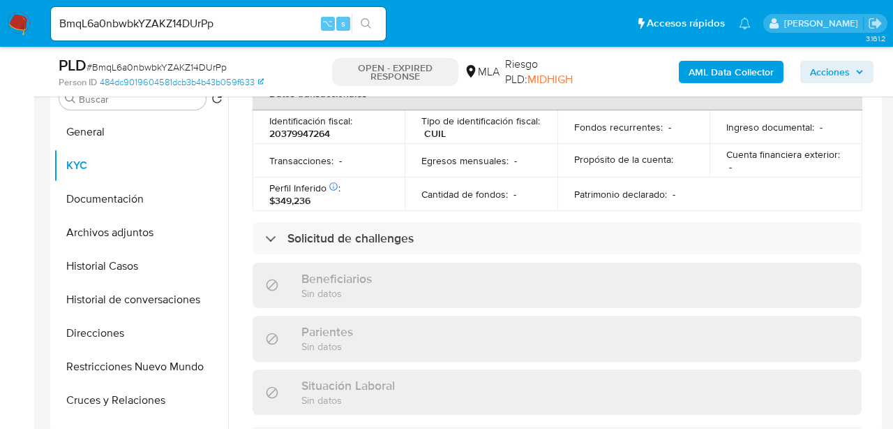
scroll to position [779, 0]
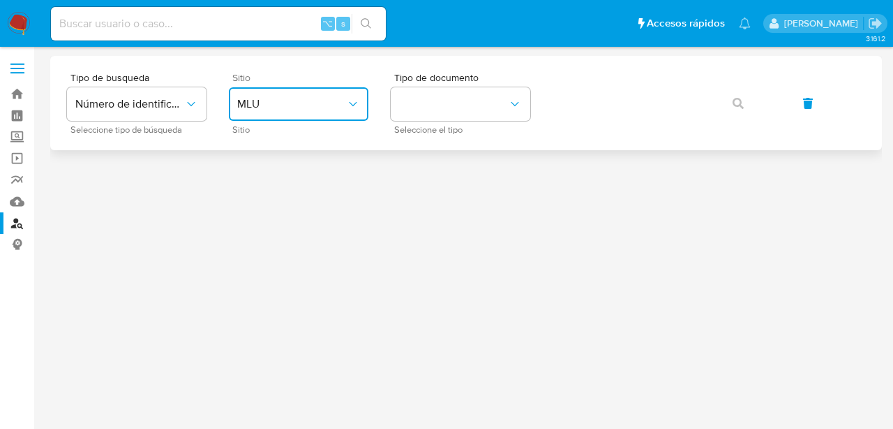
click at [324, 116] on button "MLU" at bounding box center [299, 104] width 140 height 34
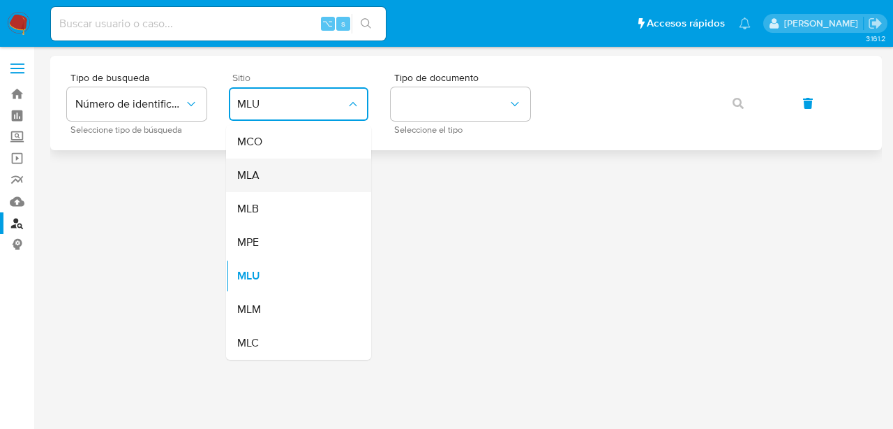
drag, startPoint x: 334, startPoint y: 195, endPoint x: 332, endPoint y: 179, distance: 16.1
click at [332, 179] on ul "MCO MLA MLB MPE MLU MLM MLC" at bounding box center [298, 242] width 145 height 235
click at [332, 179] on div "MLA" at bounding box center [294, 175] width 114 height 34
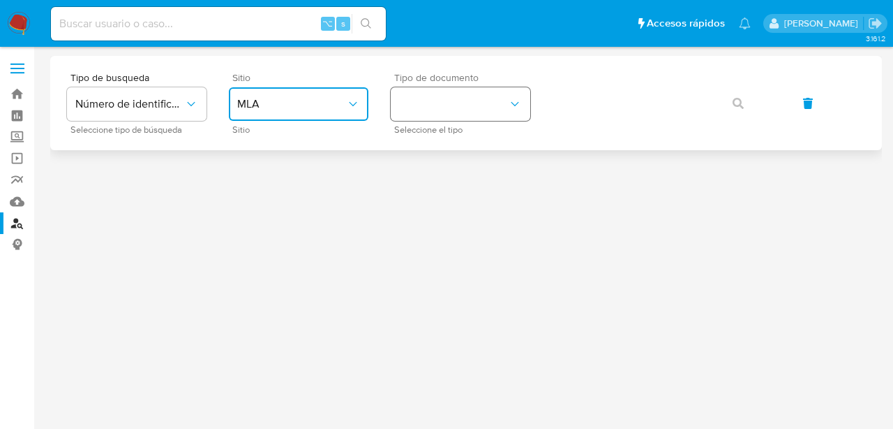
click at [453, 115] on button "identificationType" at bounding box center [461, 104] width 140 height 34
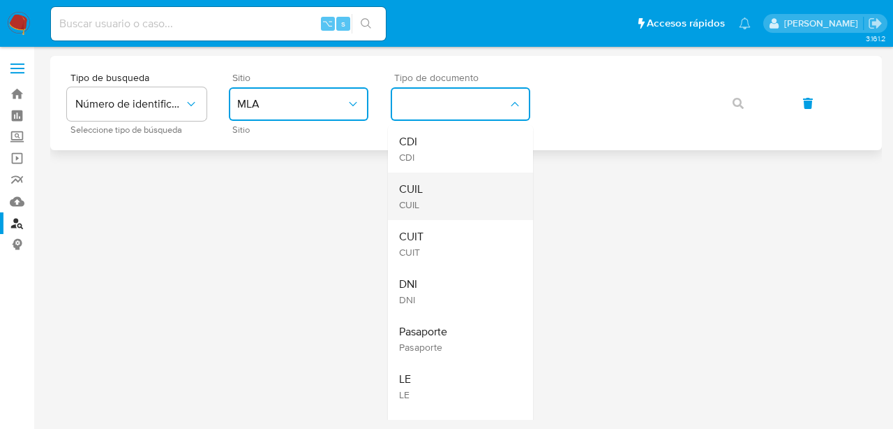
click at [459, 193] on div "CUIL CUIL" at bounding box center [456, 195] width 114 height 47
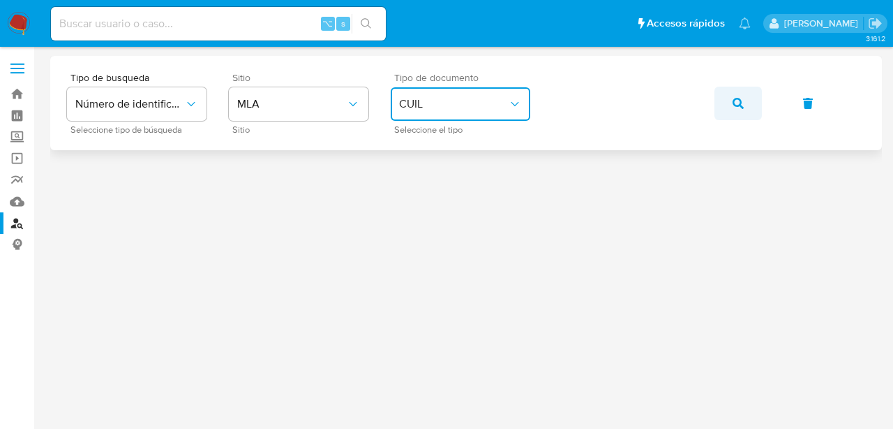
click at [724, 95] on button "button" at bounding box center [738, 104] width 47 height 34
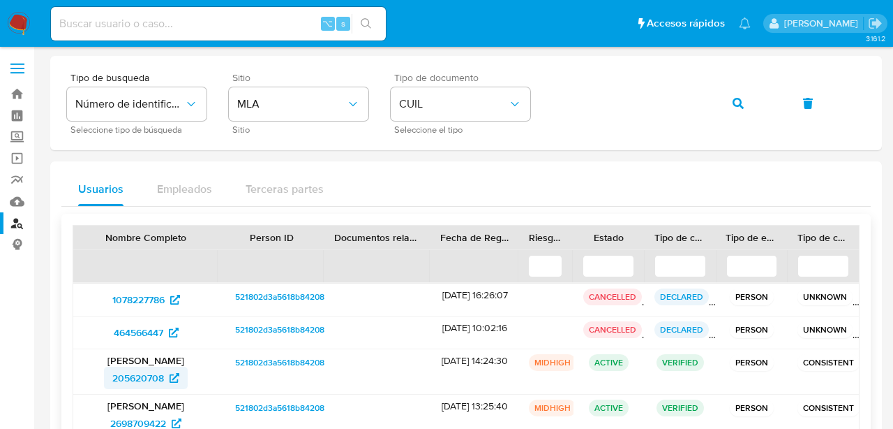
click at [128, 382] on span "205620708" at bounding box center [138, 377] width 52 height 22
click at [734, 101] on icon "button" at bounding box center [738, 103] width 11 height 11
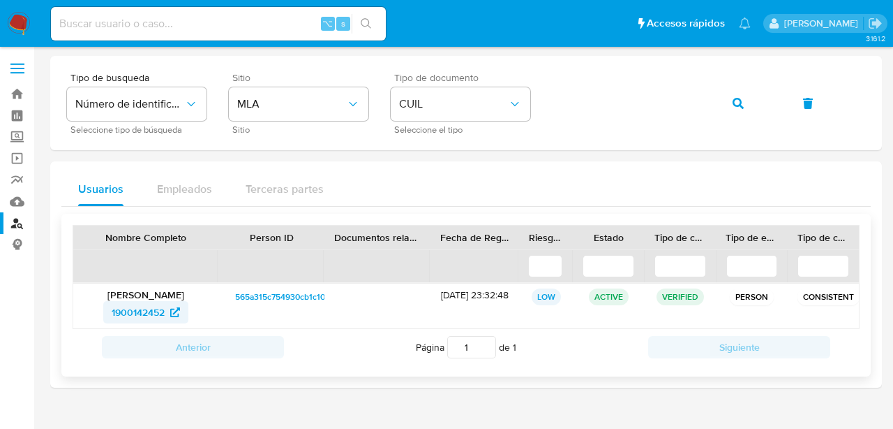
click at [156, 313] on span "1900142452" at bounding box center [138, 312] width 53 height 22
click at [149, 313] on span "1900142452" at bounding box center [138, 312] width 53 height 22
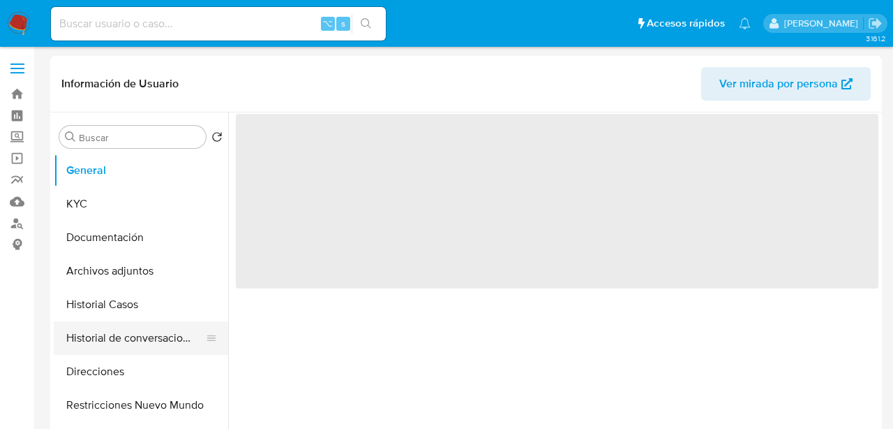
select select "10"
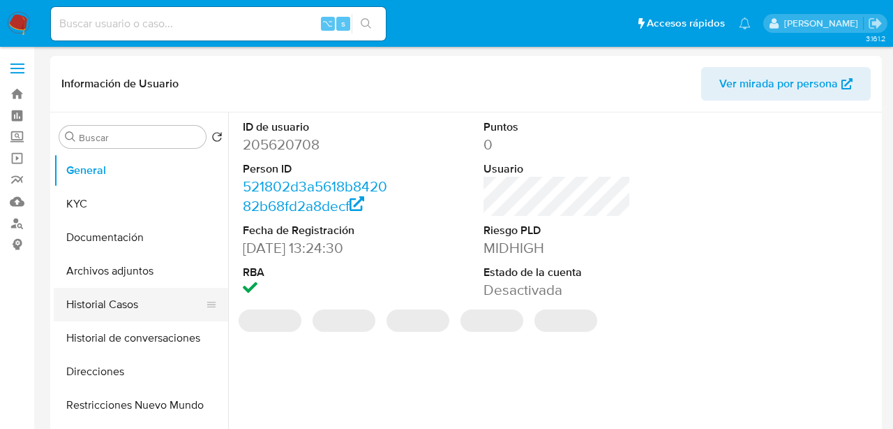
click at [117, 316] on button "Historial Casos" at bounding box center [135, 305] width 163 height 34
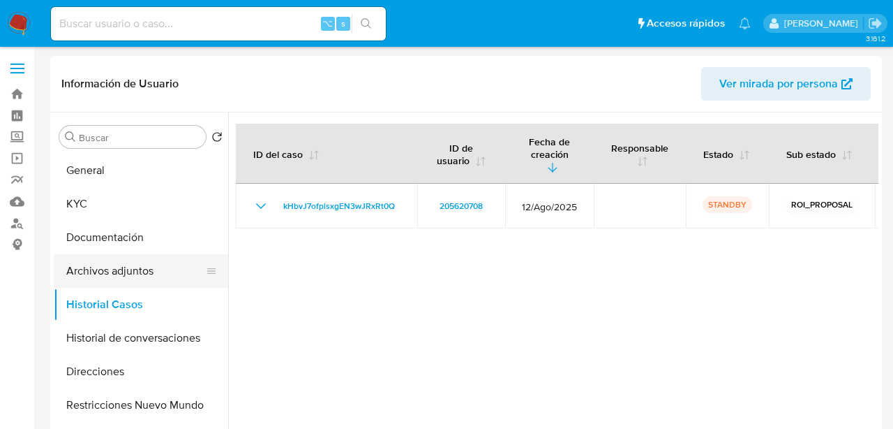
click at [103, 265] on button "Archivos adjuntos" at bounding box center [135, 271] width 163 height 34
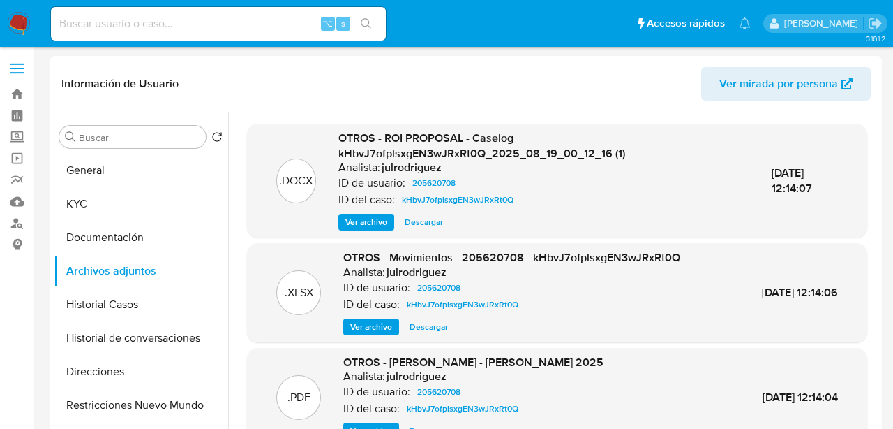
click at [383, 226] on span "Ver archivo" at bounding box center [366, 222] width 42 height 14
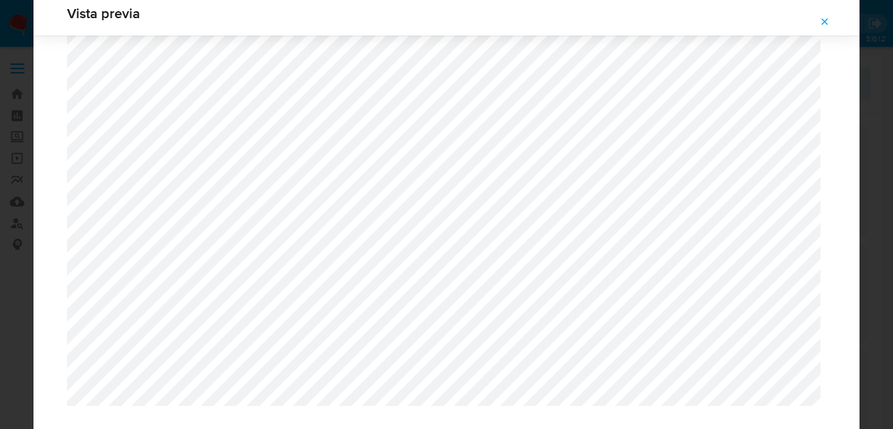
scroll to position [1318, 0]
click at [819, 21] on button "Attachment preview" at bounding box center [825, 21] width 31 height 22
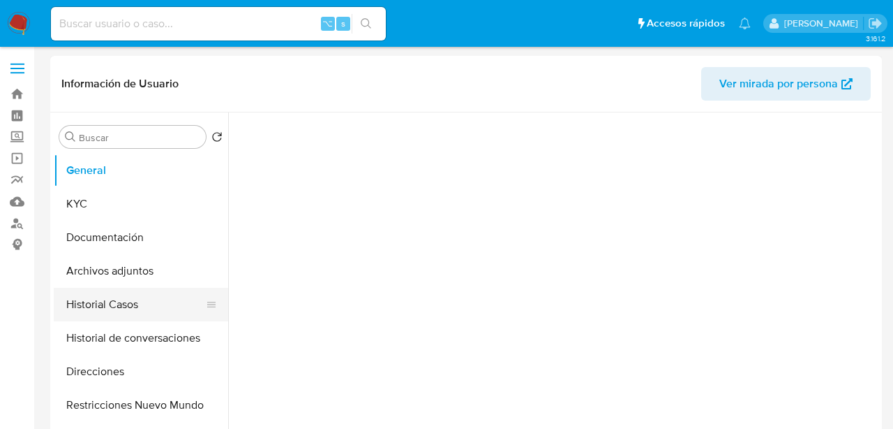
click at [101, 290] on button "Historial Casos" at bounding box center [135, 305] width 163 height 34
select select "10"
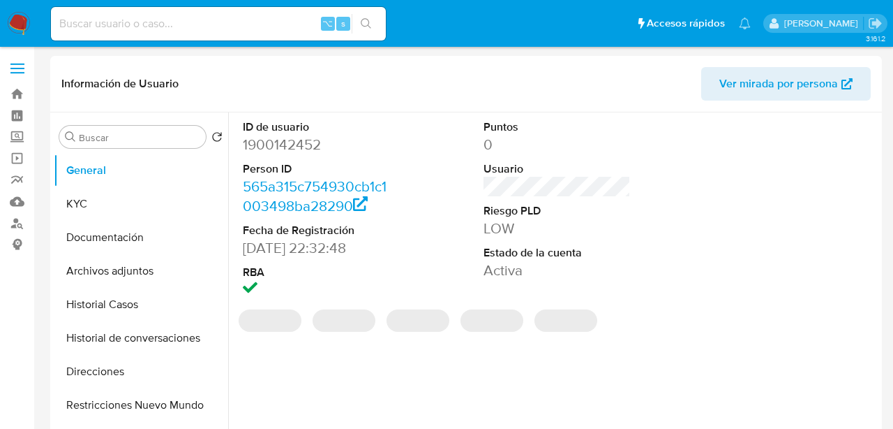
select select "10"
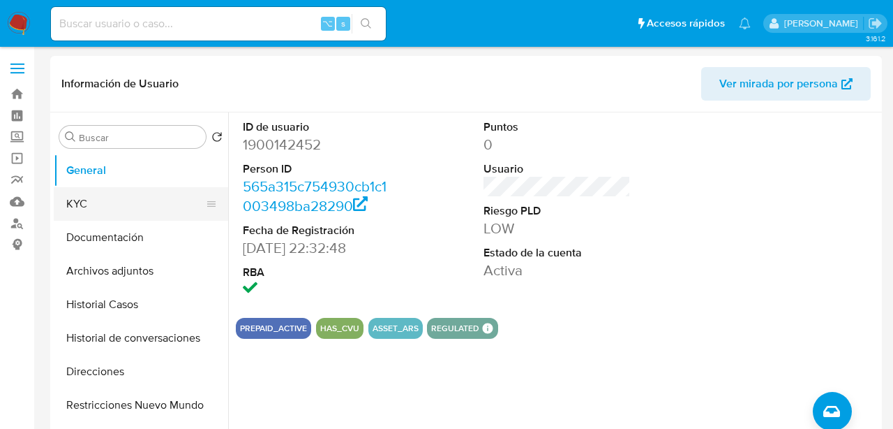
click at [96, 203] on button "KYC" at bounding box center [135, 204] width 163 height 34
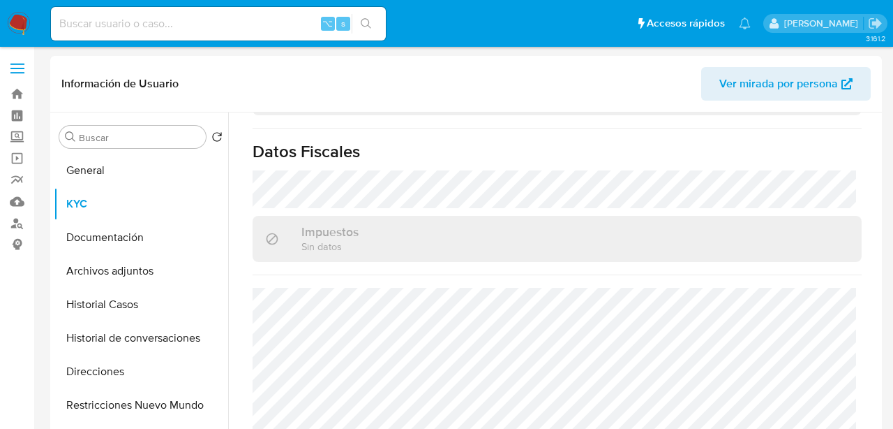
scroll to position [789, 0]
